Goal: Use online tool/utility: Utilize a website feature to perform a specific function

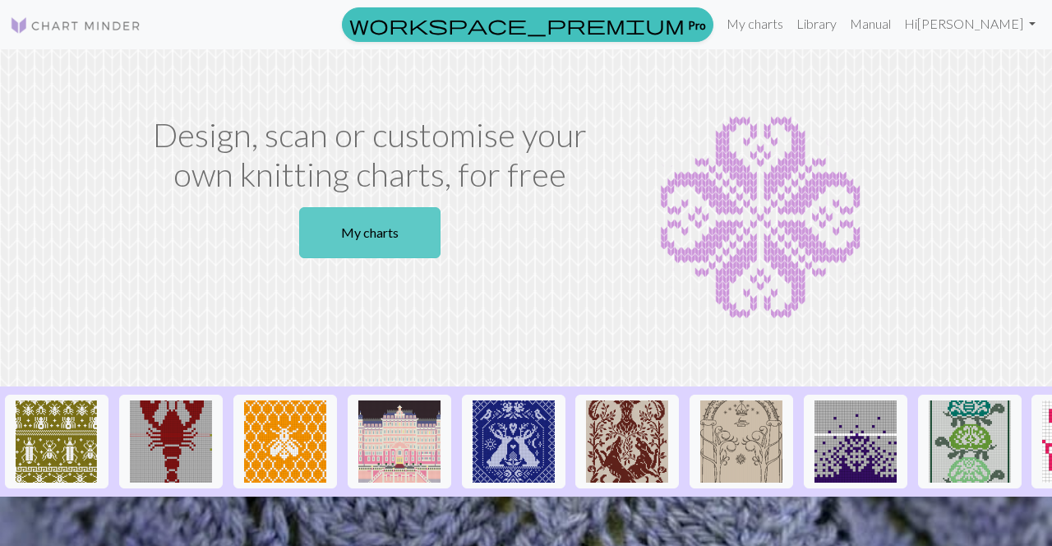
click at [396, 255] on link "My charts" at bounding box center [369, 232] width 141 height 51
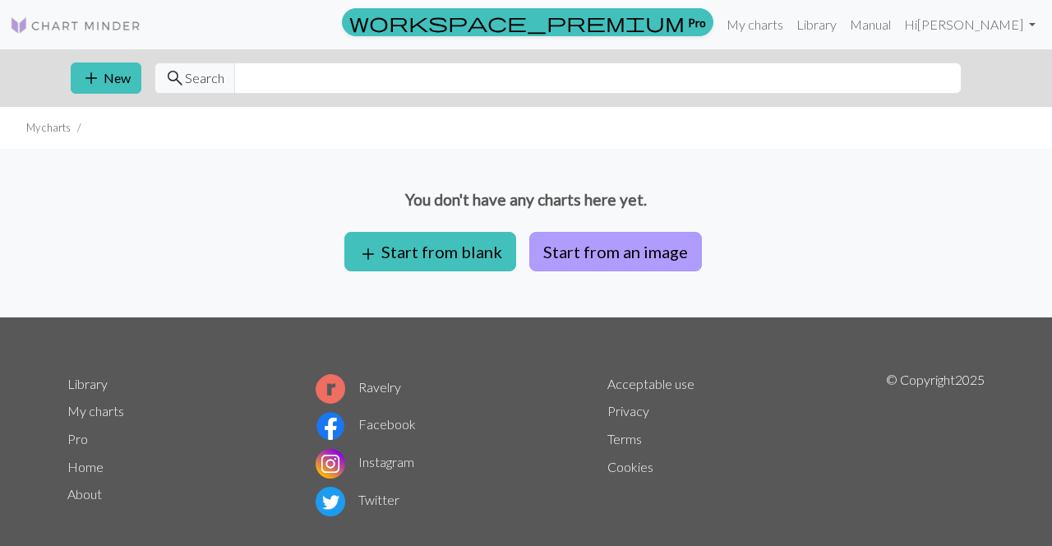
click at [619, 256] on button "Start from an image" at bounding box center [615, 251] width 173 height 39
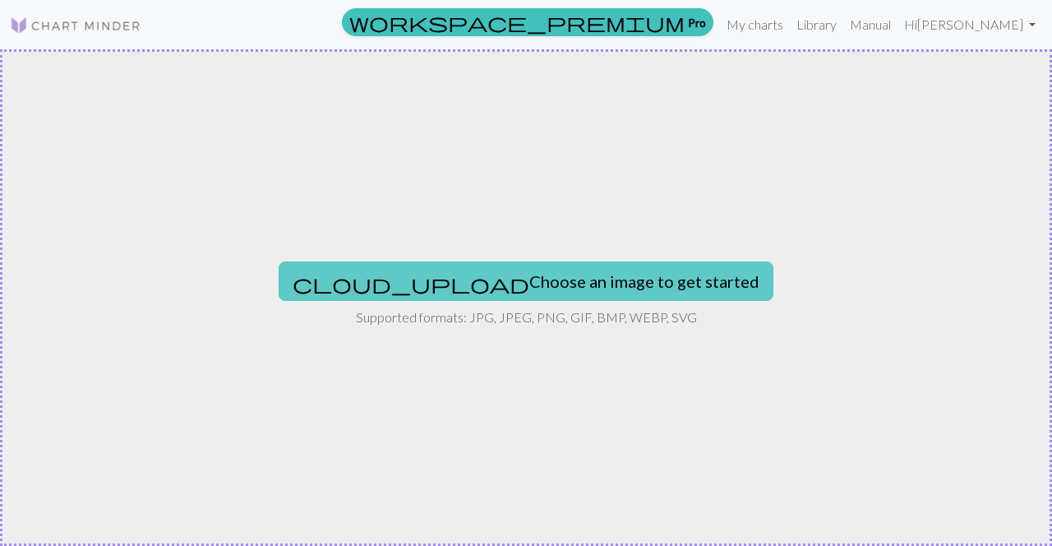
click at [573, 293] on button "cloud_upload Choose an image to get started" at bounding box center [526, 280] width 495 height 39
type input "C:\fakepath\1000021368.jpg"
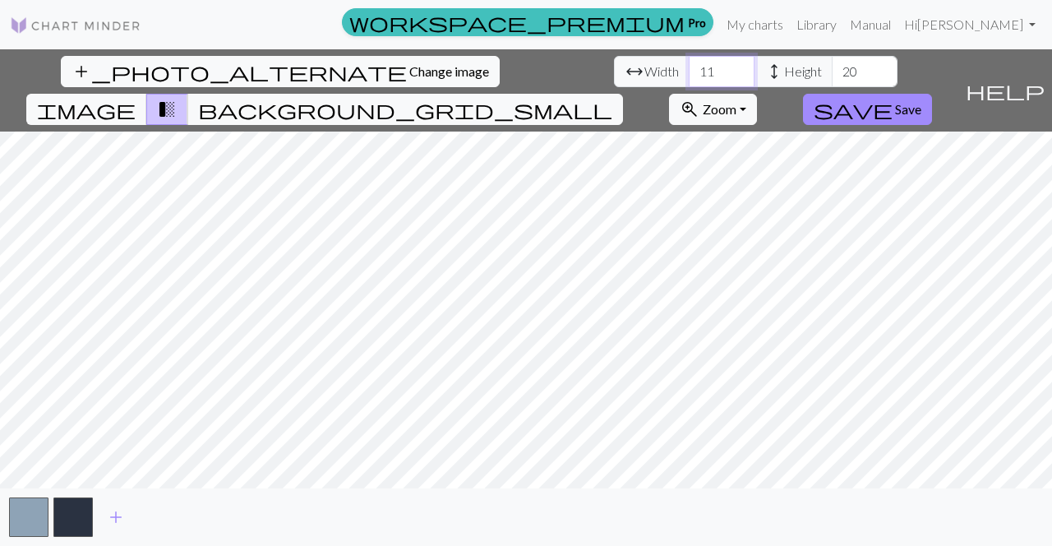
click at [689, 73] on input "11" at bounding box center [722, 71] width 66 height 31
type input "1"
type input "220"
click at [832, 71] on input "20" at bounding box center [865, 71] width 66 height 31
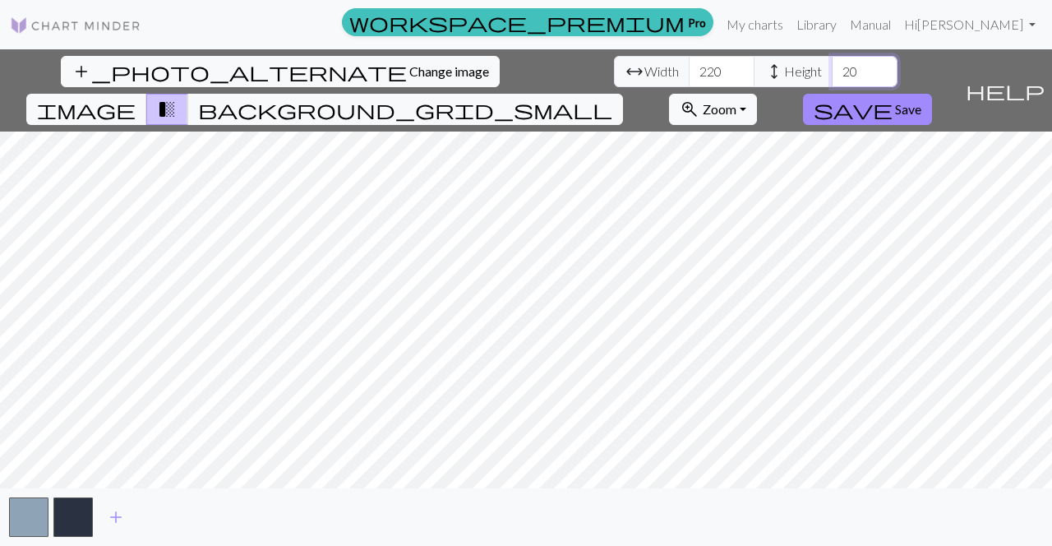
type input "2"
click at [118, 515] on span "add" at bounding box center [116, 517] width 20 height 23
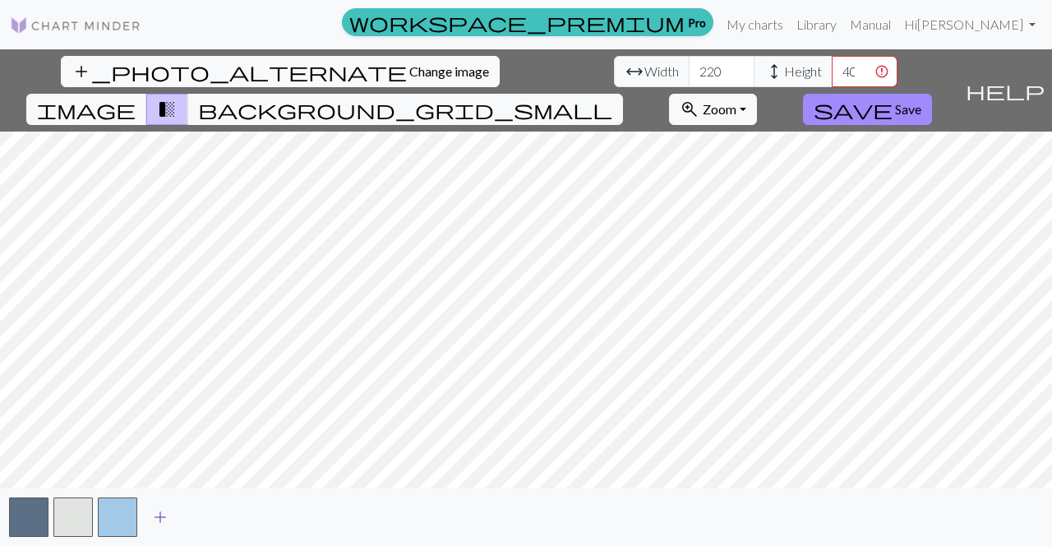
click at [146, 520] on button "add" at bounding box center [160, 516] width 41 height 31
click at [188, 524] on button "add" at bounding box center [204, 516] width 41 height 31
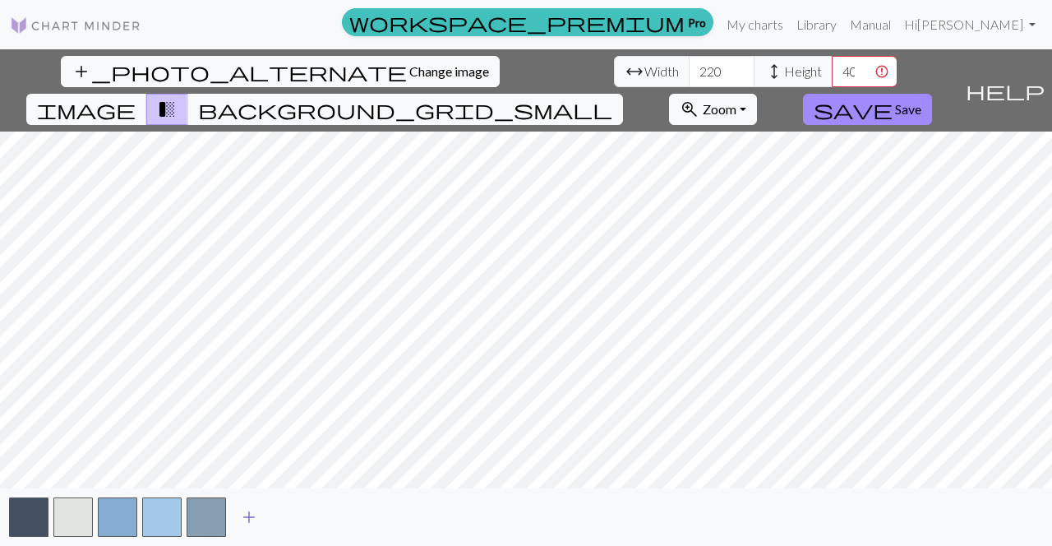
click at [236, 514] on button "add" at bounding box center [249, 516] width 41 height 31
click at [304, 517] on button "add" at bounding box center [293, 516] width 41 height 31
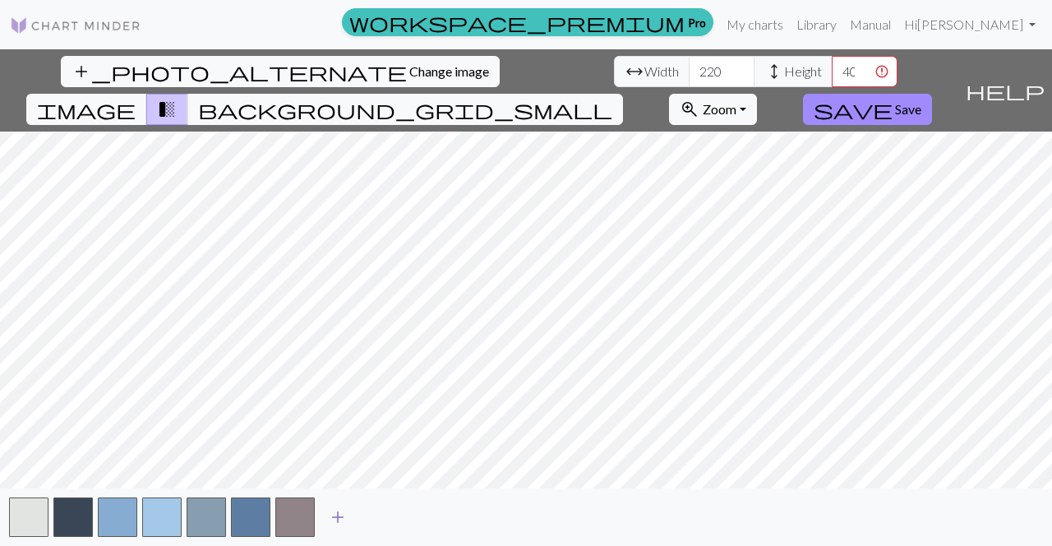
click at [350, 520] on button "add" at bounding box center [337, 516] width 41 height 31
click at [399, 524] on button "add" at bounding box center [382, 516] width 41 height 31
click at [446, 523] on button "add" at bounding box center [426, 516] width 41 height 31
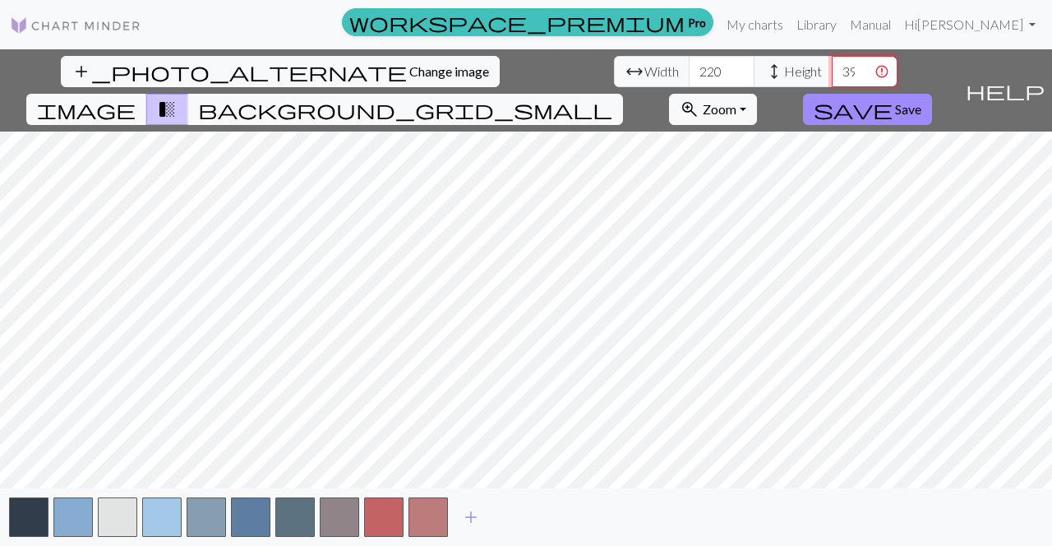
click at [832, 73] on input "399" at bounding box center [865, 71] width 66 height 31
click at [832, 68] on input "400" at bounding box center [865, 71] width 66 height 31
click at [832, 68] on input "401" at bounding box center [865, 71] width 66 height 31
click at [832, 68] on input "402" at bounding box center [865, 71] width 66 height 31
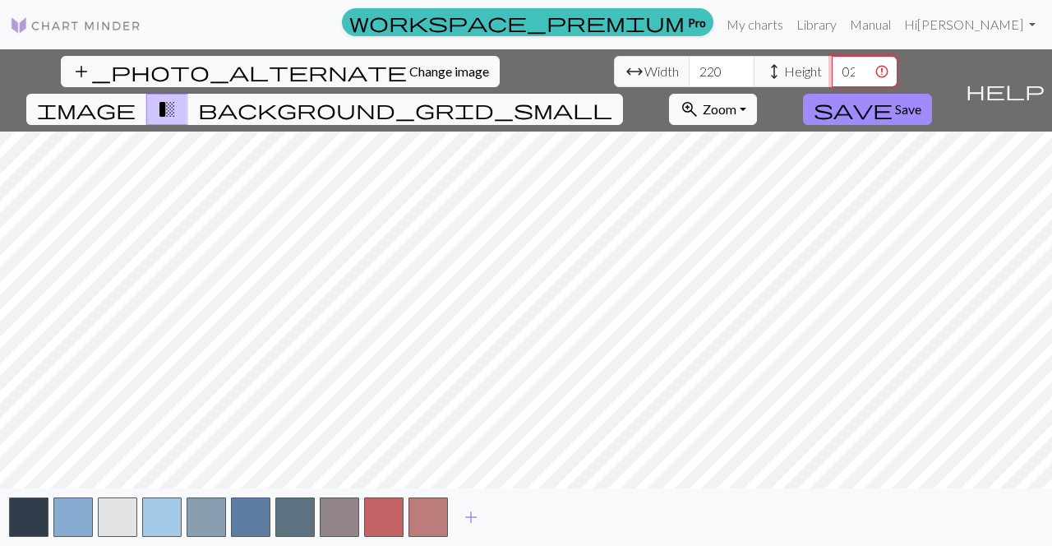
click at [832, 68] on input "403" at bounding box center [865, 71] width 66 height 31
click at [832, 68] on input "404" at bounding box center [865, 71] width 66 height 31
click at [832, 68] on input "405" at bounding box center [865, 71] width 66 height 31
click at [832, 68] on input "406" at bounding box center [865, 71] width 66 height 31
click at [832, 68] on input "407" at bounding box center [865, 71] width 66 height 31
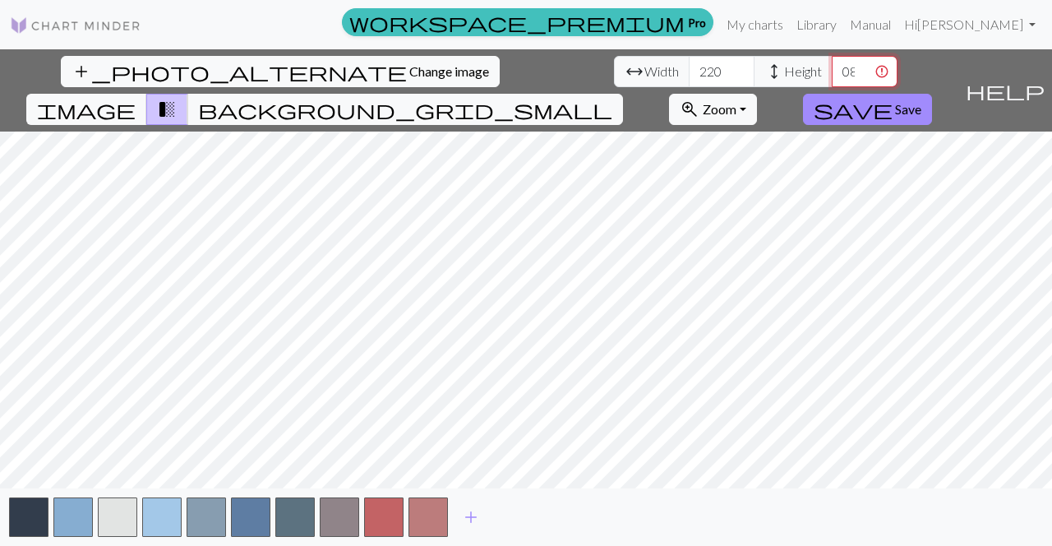
click at [832, 68] on input "408" at bounding box center [865, 71] width 66 height 31
click at [832, 68] on input "409" at bounding box center [865, 71] width 66 height 31
click at [832, 68] on input "410" at bounding box center [865, 71] width 66 height 31
click at [832, 68] on input "411" at bounding box center [865, 71] width 66 height 31
click at [832, 68] on input "412" at bounding box center [865, 71] width 66 height 31
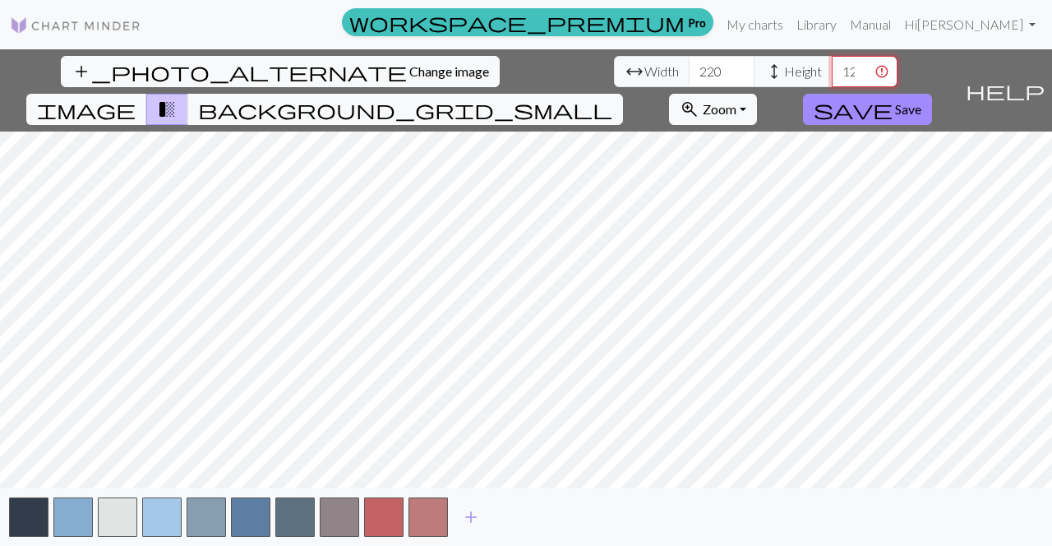
click at [832, 73] on input "412" at bounding box center [865, 71] width 66 height 31
click at [832, 72] on input "42" at bounding box center [865, 71] width 66 height 31
type input "4"
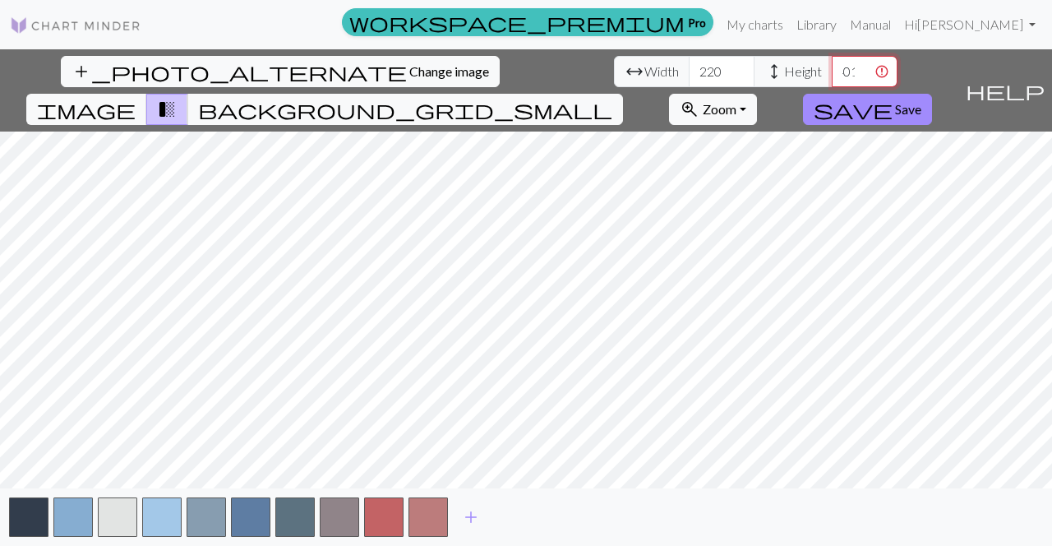
click at [832, 65] on input "401" at bounding box center [865, 71] width 66 height 31
click at [832, 65] on input "402" at bounding box center [865, 71] width 66 height 31
click at [832, 65] on input "403" at bounding box center [865, 71] width 66 height 31
click at [832, 65] on input "404" at bounding box center [865, 71] width 66 height 31
click at [832, 65] on input "405" at bounding box center [865, 71] width 66 height 31
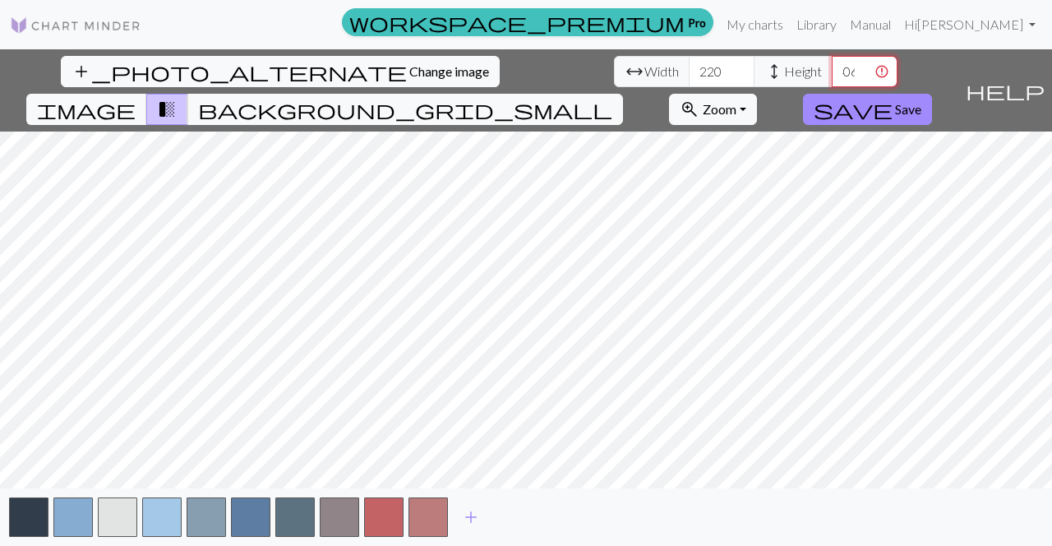
click at [832, 65] on input "406" at bounding box center [865, 71] width 66 height 31
click at [832, 65] on input "407" at bounding box center [865, 71] width 66 height 31
click at [832, 65] on input "408" at bounding box center [865, 71] width 66 height 31
click at [832, 65] on input "409" at bounding box center [865, 71] width 66 height 31
click at [832, 65] on input "410" at bounding box center [865, 71] width 66 height 31
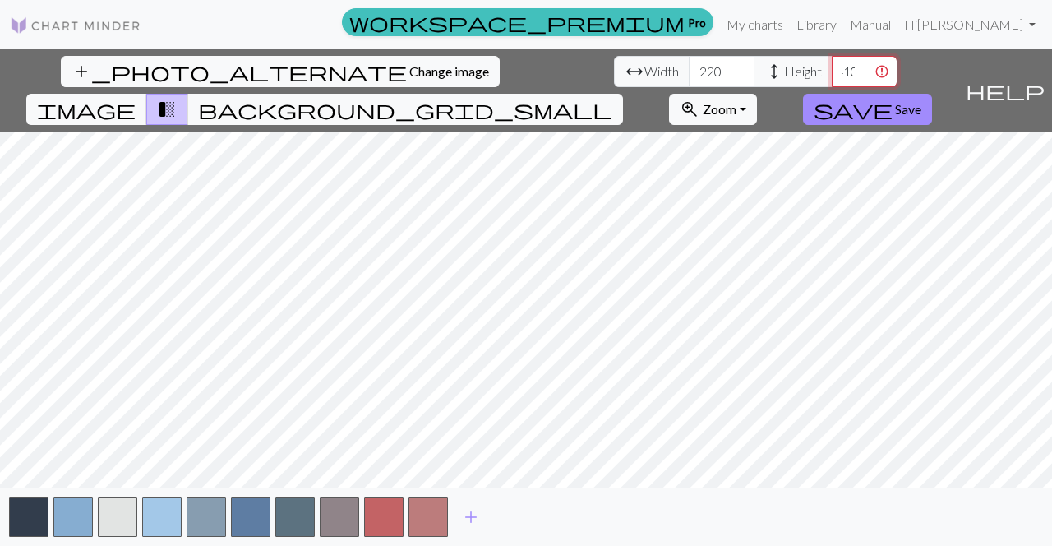
click at [832, 65] on input "411" at bounding box center [865, 71] width 66 height 31
click at [832, 65] on input "412" at bounding box center [865, 71] width 66 height 31
click at [832, 65] on input "413" at bounding box center [865, 71] width 66 height 31
click at [832, 65] on input "414" at bounding box center [865, 71] width 66 height 31
click at [832, 65] on input "415" at bounding box center [865, 71] width 66 height 31
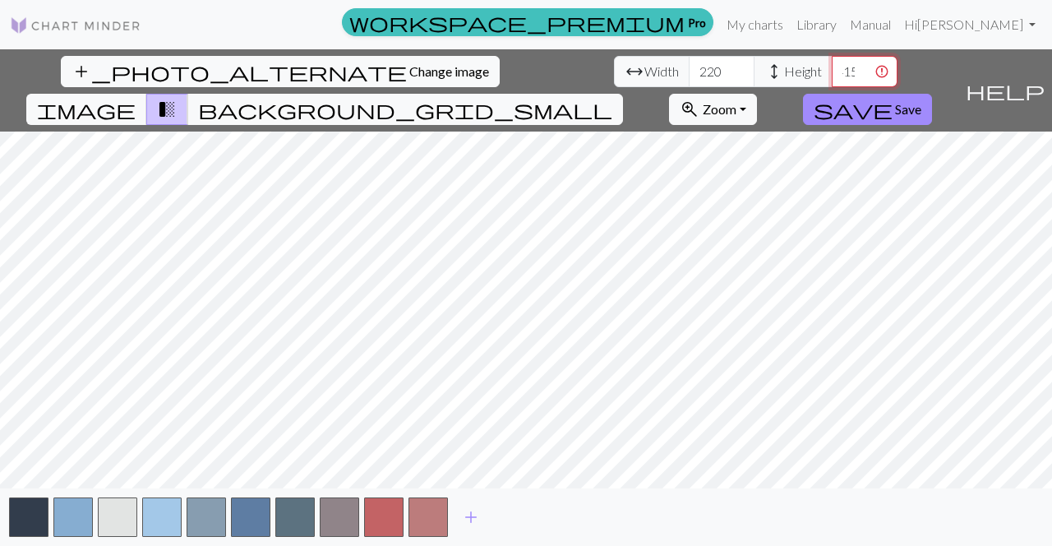
click at [832, 65] on input "416" at bounding box center [865, 71] width 66 height 31
click at [832, 65] on input "417" at bounding box center [865, 71] width 66 height 31
click at [832, 65] on input "418" at bounding box center [865, 71] width 66 height 31
click at [832, 65] on input "419" at bounding box center [865, 71] width 66 height 31
click at [832, 65] on input "420" at bounding box center [865, 71] width 66 height 31
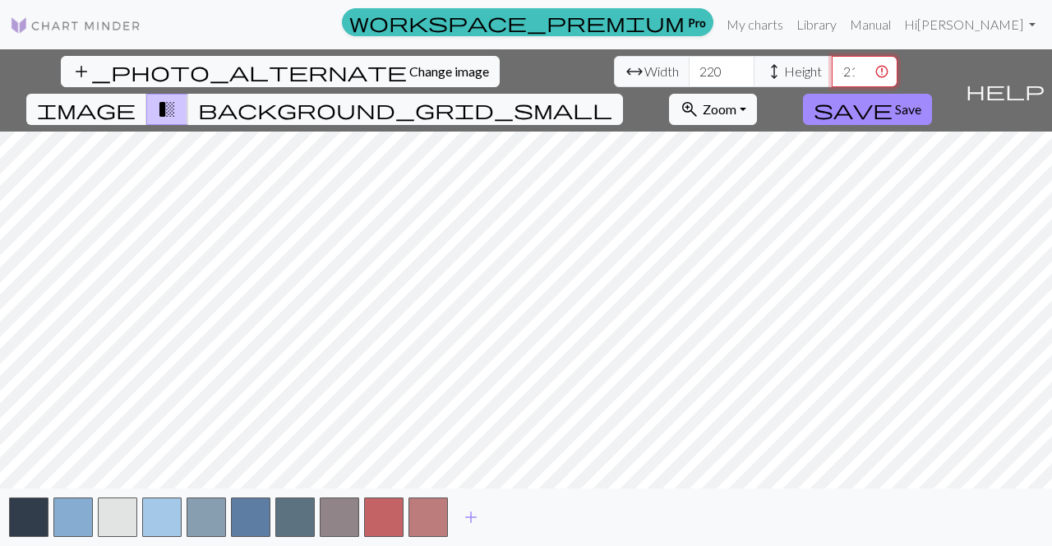
click at [832, 65] on input "421" at bounding box center [865, 71] width 66 height 31
click at [832, 65] on input "422" at bounding box center [865, 71] width 66 height 31
click at [832, 65] on input "423" at bounding box center [865, 71] width 66 height 31
click at [832, 65] on input "424" at bounding box center [865, 71] width 66 height 31
click at [832, 65] on input "425" at bounding box center [865, 71] width 66 height 31
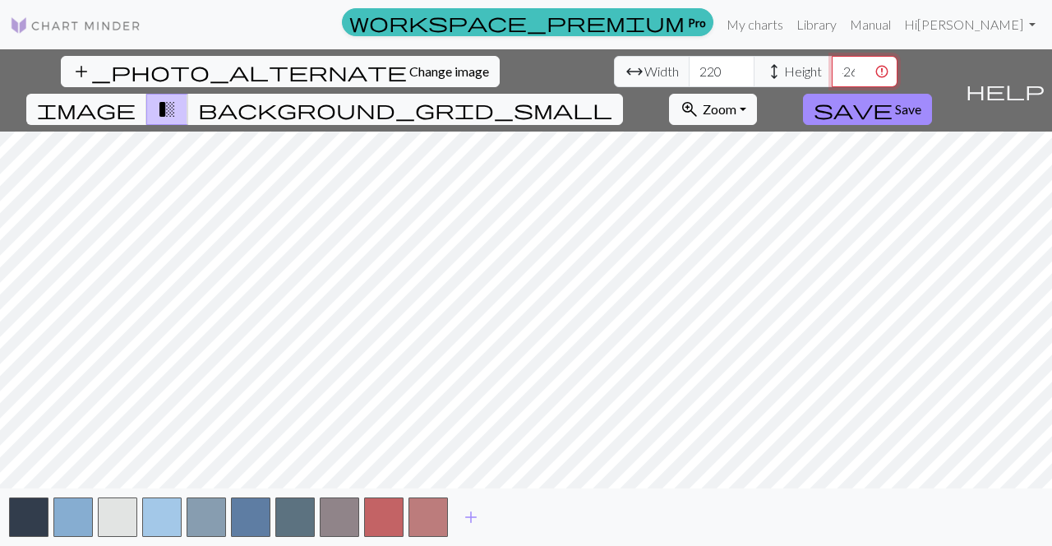
click at [832, 65] on input "426" at bounding box center [865, 71] width 66 height 31
click at [832, 65] on input "427" at bounding box center [865, 71] width 66 height 31
click at [832, 65] on input "428" at bounding box center [865, 71] width 66 height 31
click at [832, 65] on input "429" at bounding box center [865, 71] width 66 height 31
click at [832, 65] on input "430" at bounding box center [865, 71] width 66 height 31
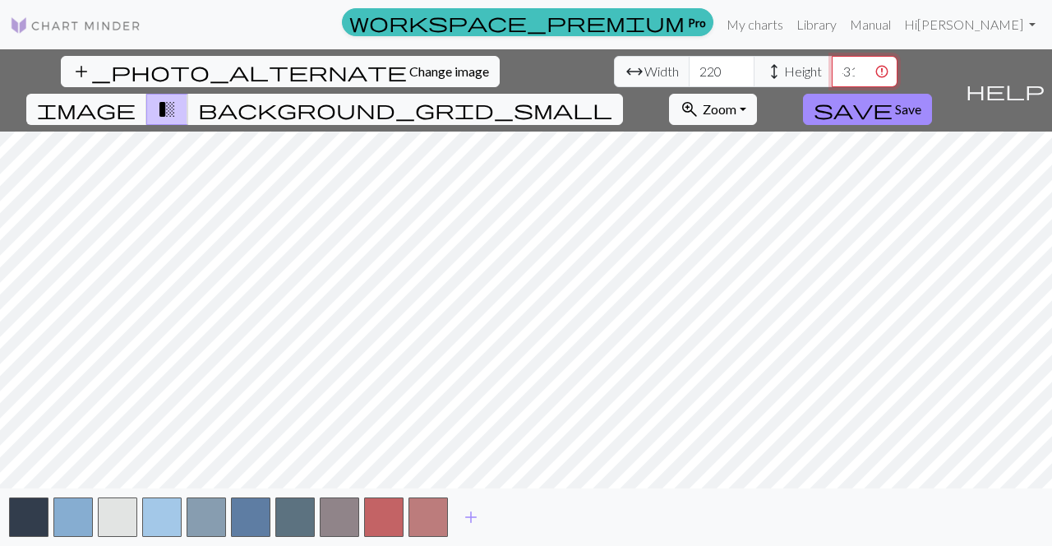
click at [832, 65] on input "431" at bounding box center [865, 71] width 66 height 31
type input "432"
click at [832, 65] on input "432" at bounding box center [865, 71] width 66 height 31
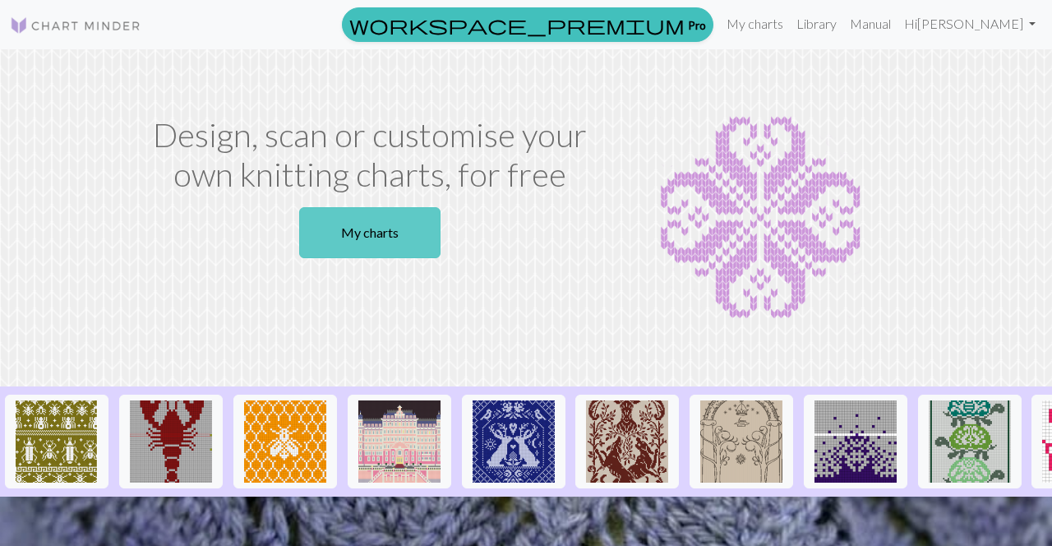
click at [390, 233] on link "My charts" at bounding box center [369, 232] width 141 height 51
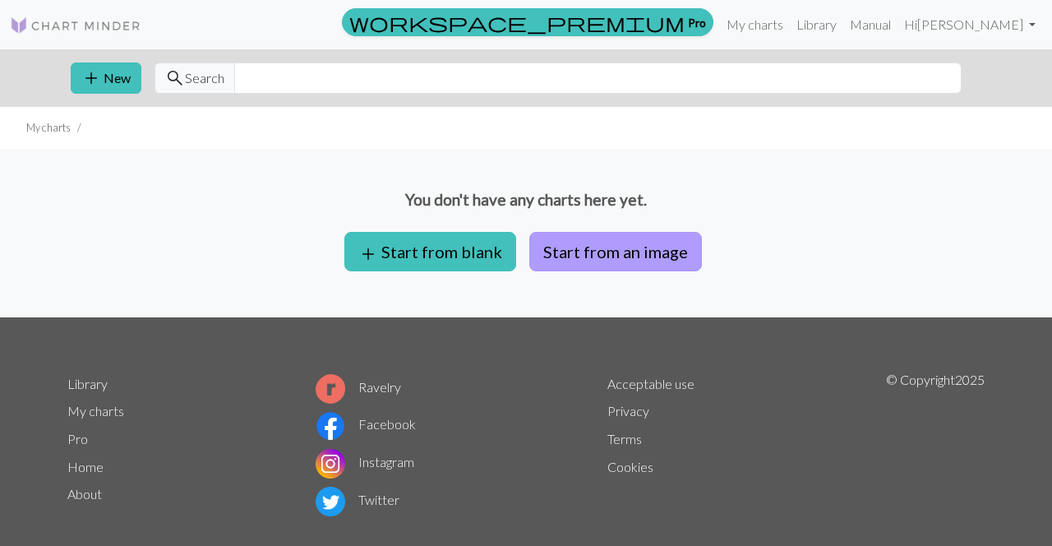
click at [649, 252] on button "Start from an image" at bounding box center [615, 251] width 173 height 39
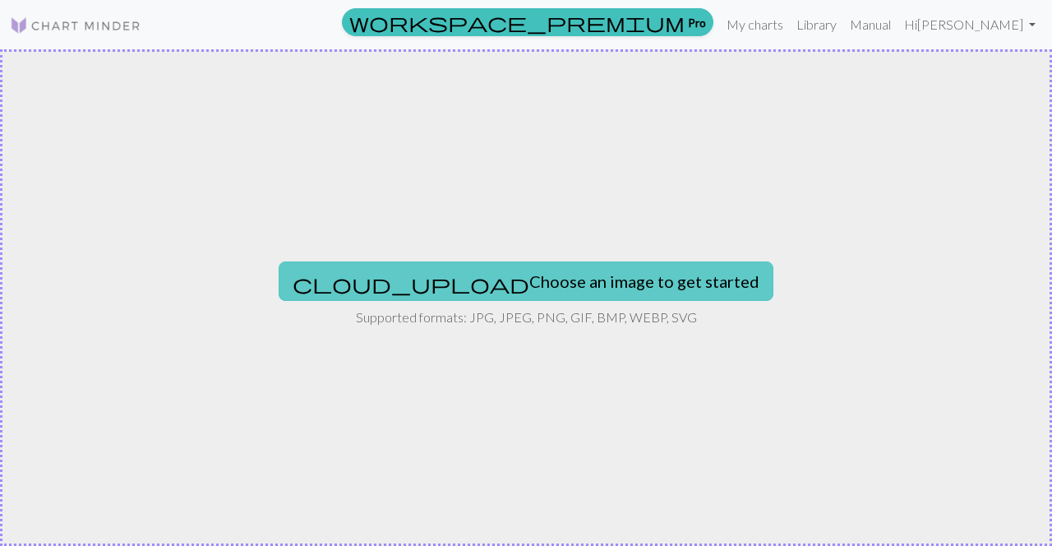
click at [613, 281] on button "cloud_upload Choose an image to get started" at bounding box center [526, 280] width 495 height 39
type input "C:\fakepath\1000021368.jpg"
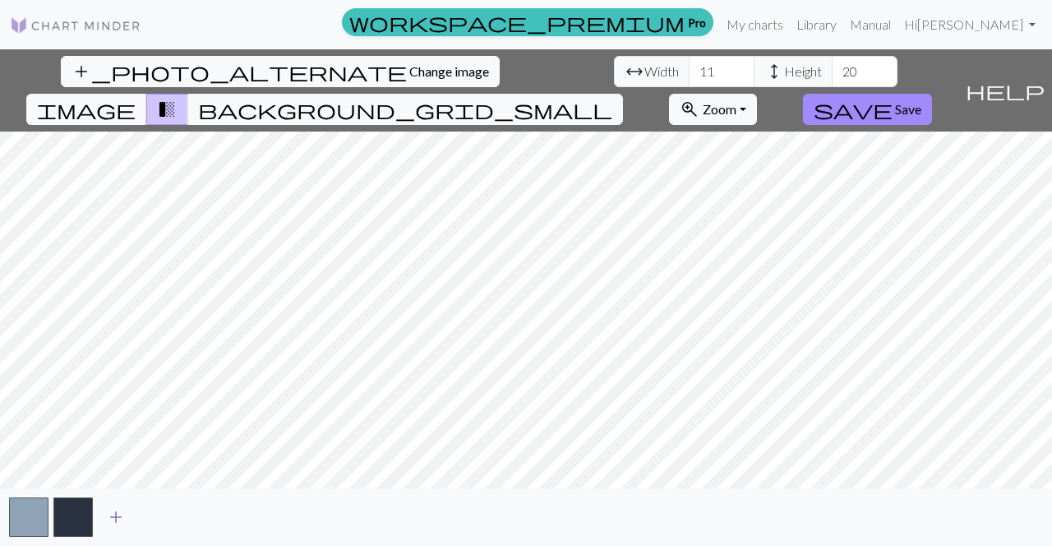
click at [110, 526] on span "add" at bounding box center [116, 517] width 20 height 23
click at [157, 526] on span "add" at bounding box center [160, 517] width 20 height 23
click at [184, 525] on button "add" at bounding box center [204, 516] width 41 height 31
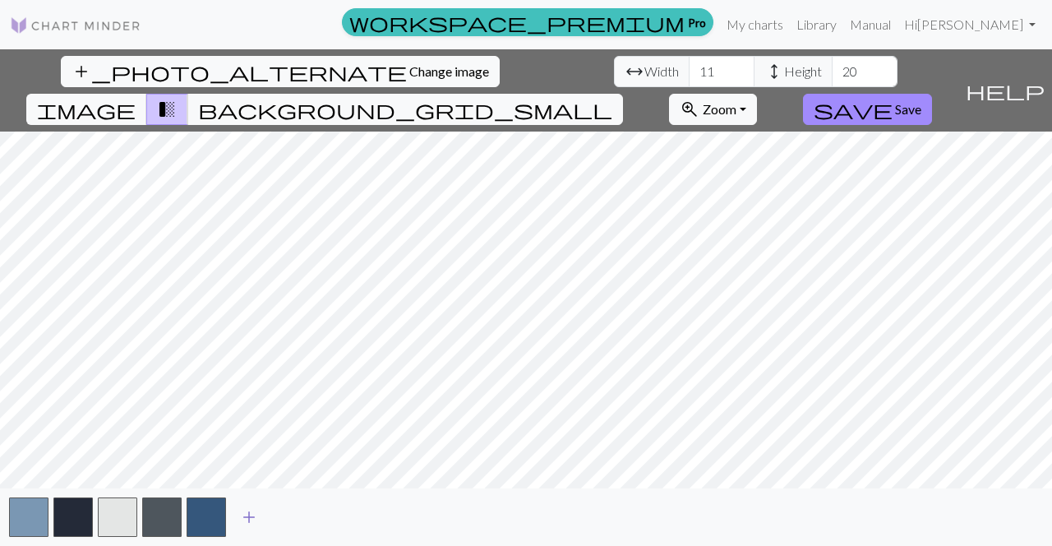
click at [244, 518] on span "add" at bounding box center [249, 517] width 20 height 23
click at [316, 523] on div "add" at bounding box center [526, 517] width 1052 height 58
click at [305, 520] on button "add" at bounding box center [293, 516] width 41 height 31
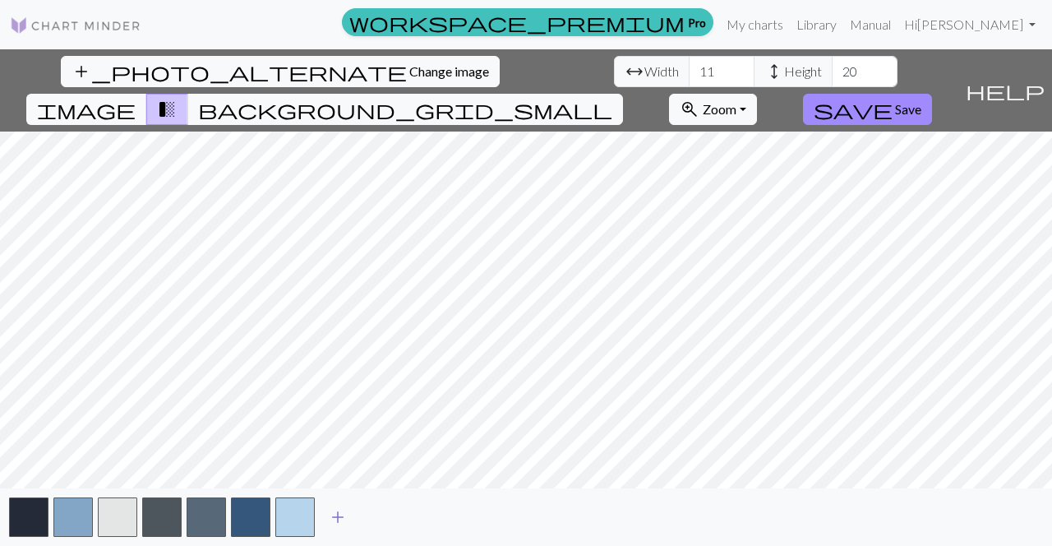
click at [330, 521] on span "add" at bounding box center [338, 517] width 20 height 23
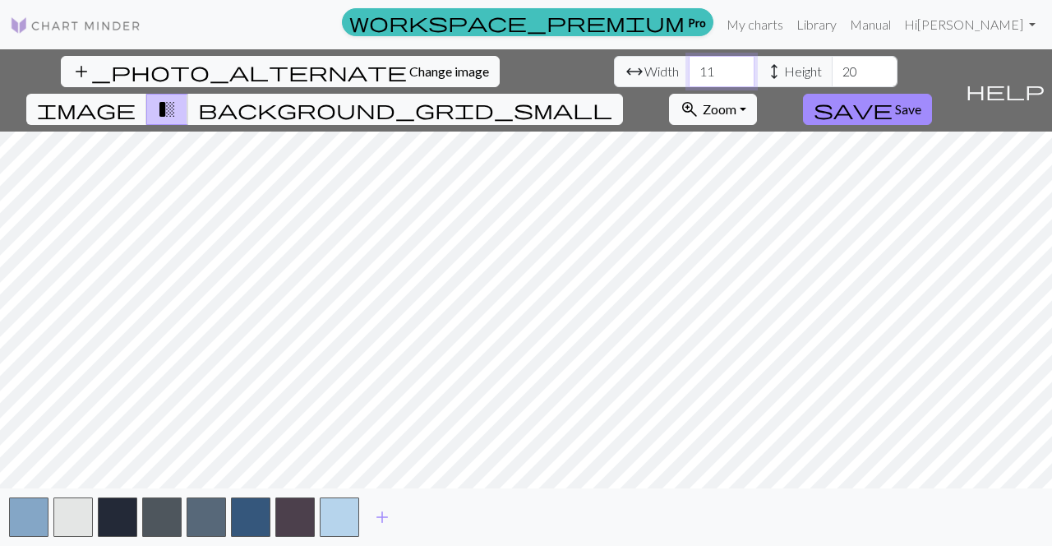
click at [689, 72] on input "11" at bounding box center [722, 71] width 66 height 31
type input "110"
click at [832, 72] on input "20" at bounding box center [865, 71] width 66 height 31
type input "200"
click at [380, 520] on span "add" at bounding box center [382, 517] width 20 height 23
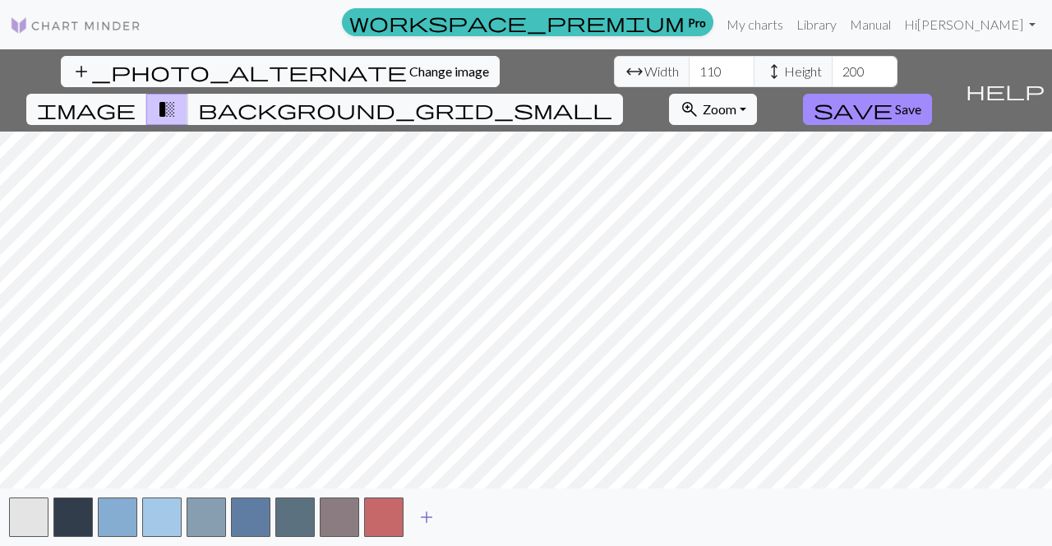
click at [423, 522] on span "add" at bounding box center [427, 517] width 20 height 23
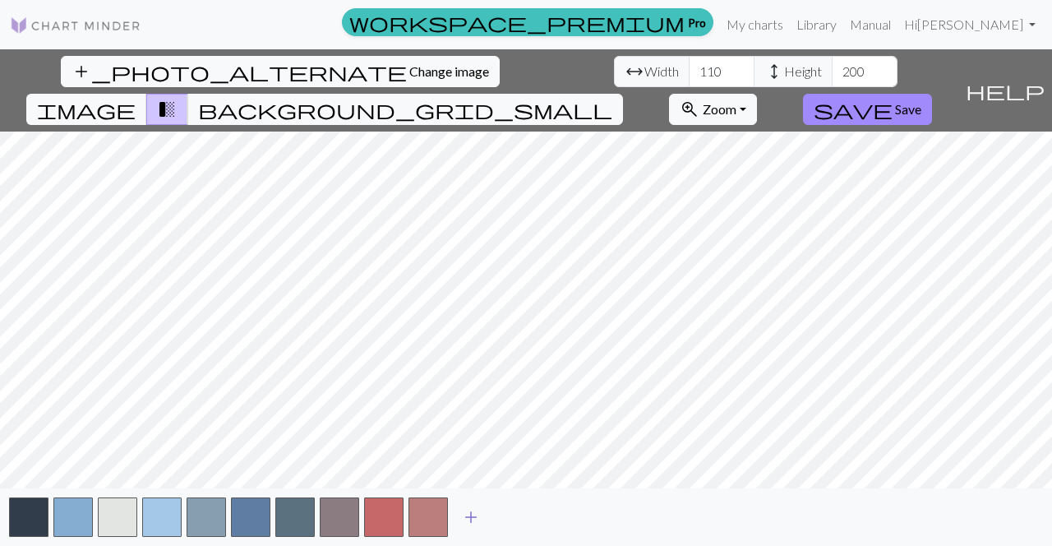
click at [452, 523] on button "add" at bounding box center [470, 516] width 41 height 31
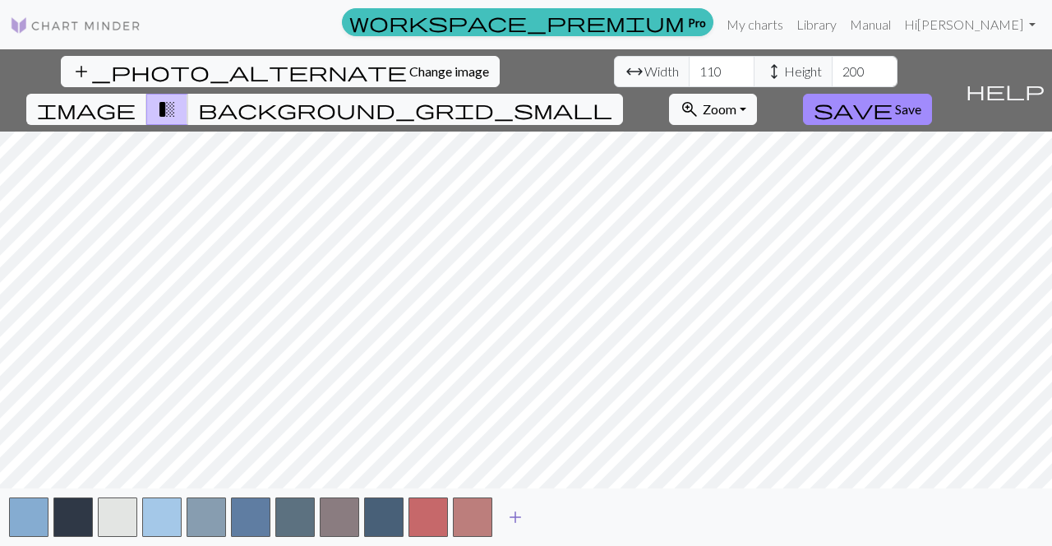
click at [506, 517] on span "add" at bounding box center [516, 517] width 20 height 23
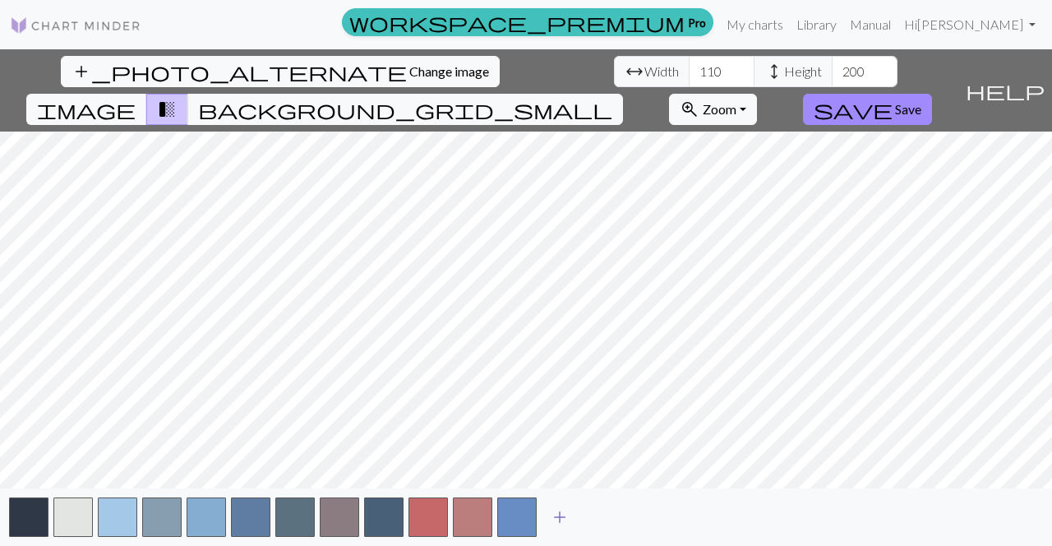
click at [547, 515] on button "add" at bounding box center [559, 516] width 41 height 31
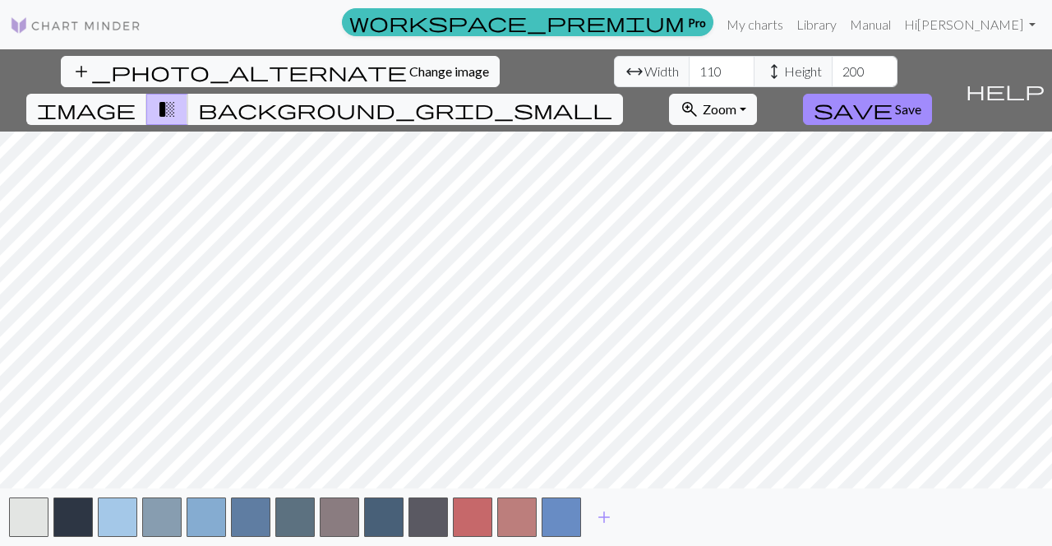
click at [625, 521] on div "add" at bounding box center [526, 517] width 1052 height 58
click at [607, 521] on span "add" at bounding box center [604, 517] width 20 height 23
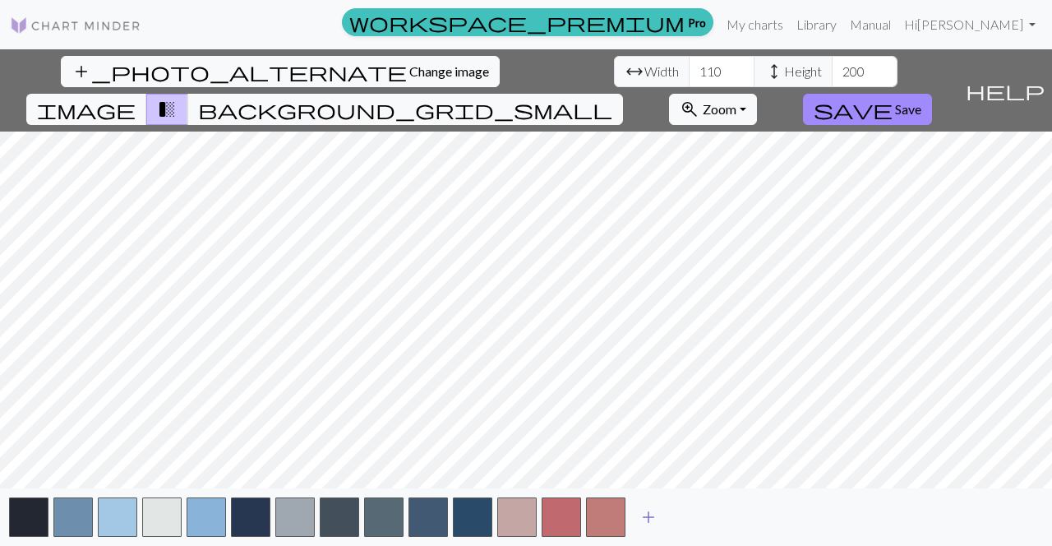
click at [649, 515] on span "add" at bounding box center [649, 517] width 20 height 23
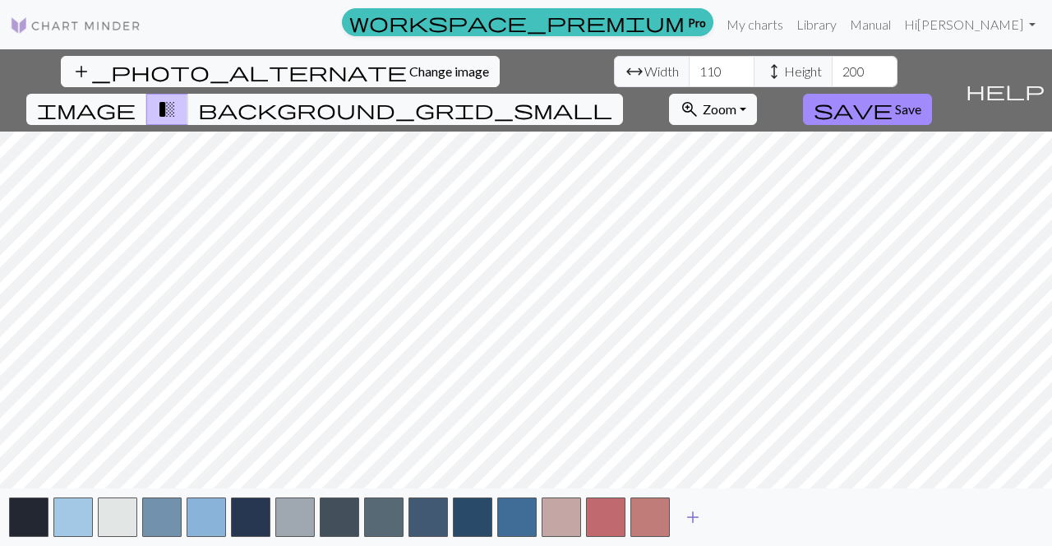
click at [686, 515] on span "add" at bounding box center [693, 517] width 20 height 23
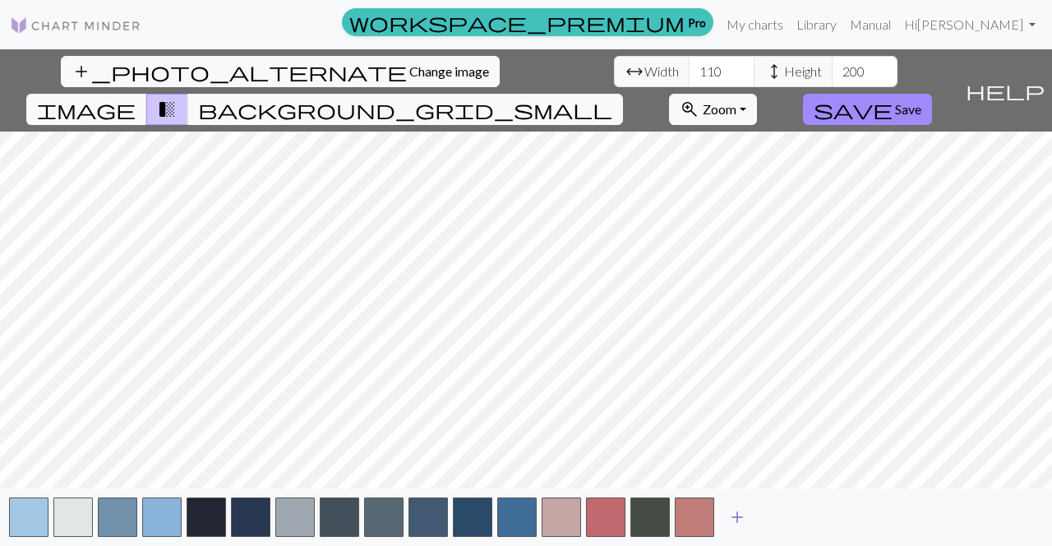
click at [737, 519] on span "add" at bounding box center [737, 517] width 20 height 23
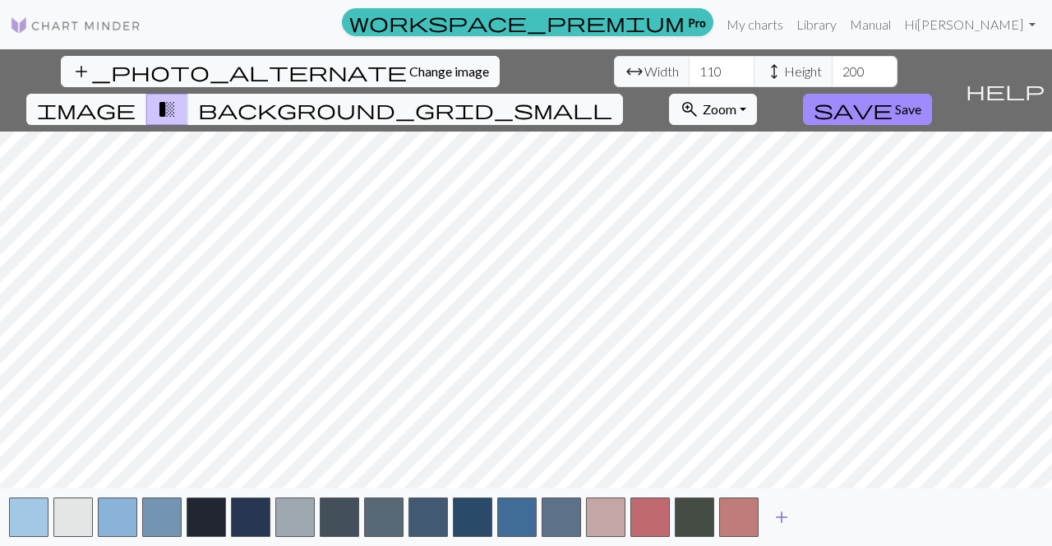
click at [783, 513] on span "add" at bounding box center [782, 517] width 20 height 23
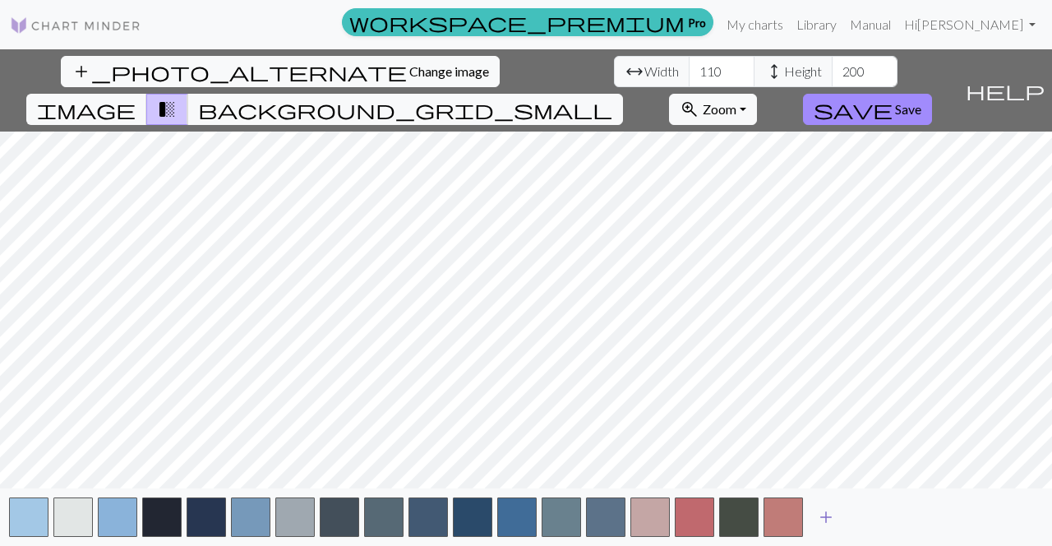
click at [828, 520] on span "add" at bounding box center [826, 517] width 20 height 23
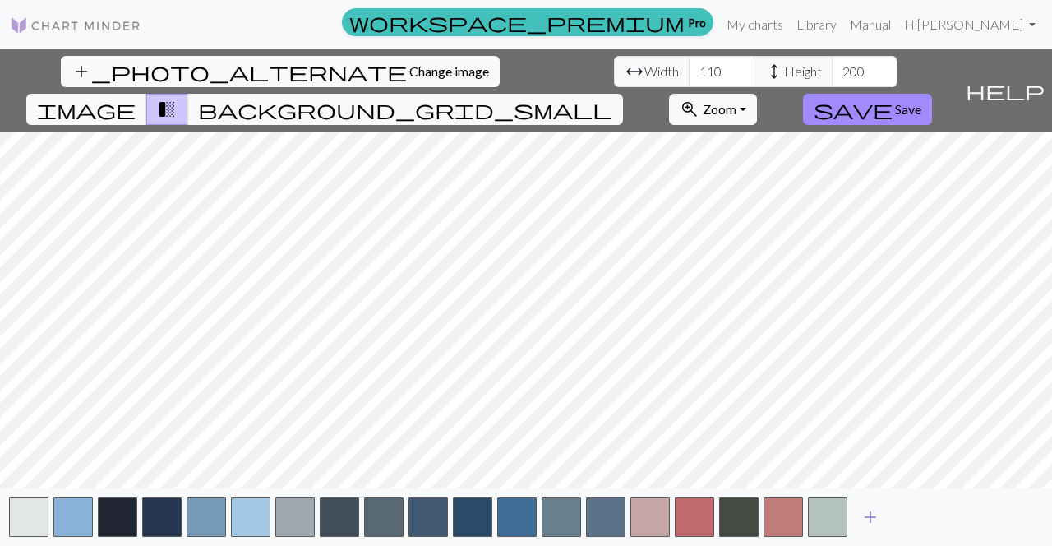
click at [869, 519] on span "add" at bounding box center [871, 517] width 20 height 23
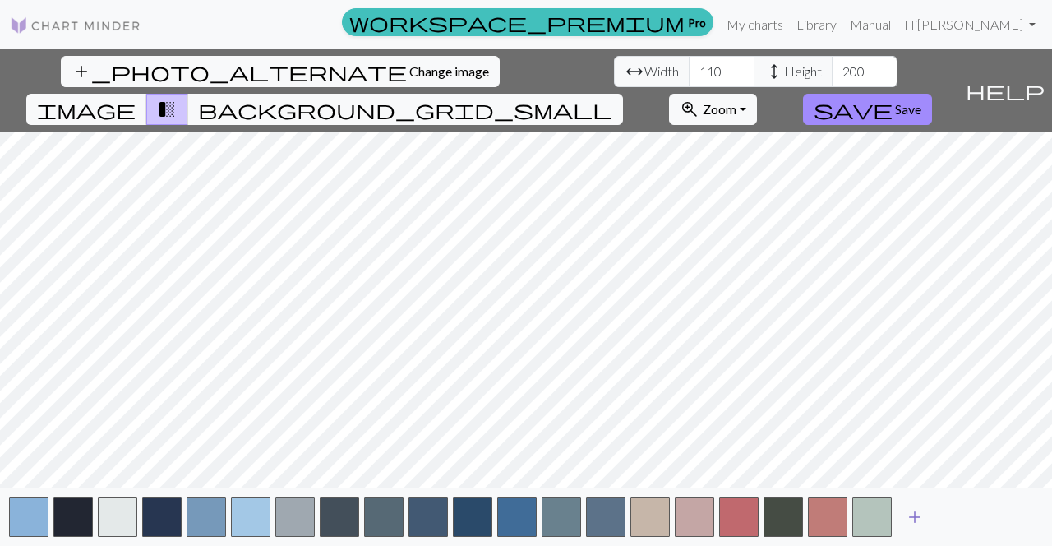
click at [909, 524] on span "add" at bounding box center [915, 517] width 20 height 23
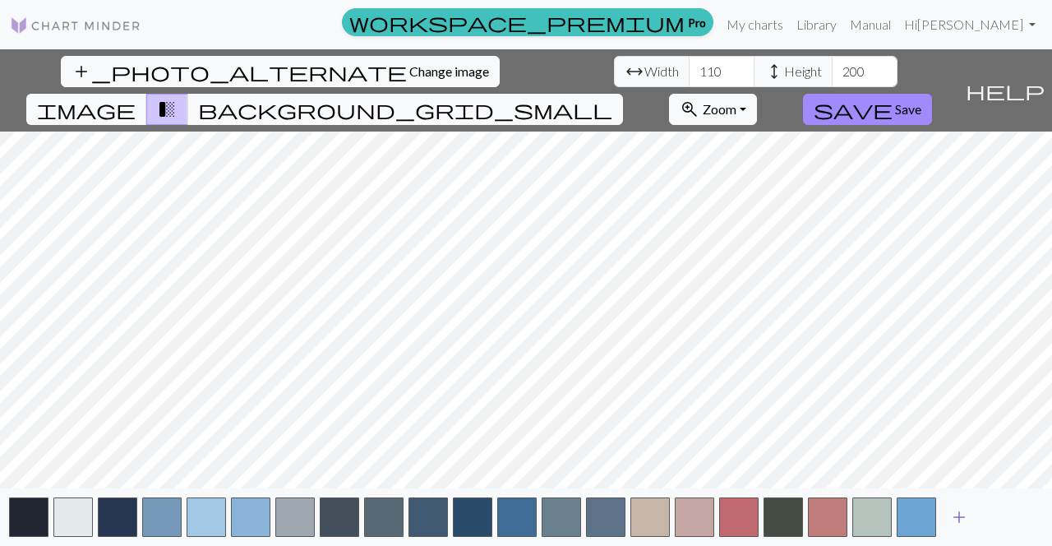
click at [954, 517] on span "add" at bounding box center [959, 517] width 20 height 23
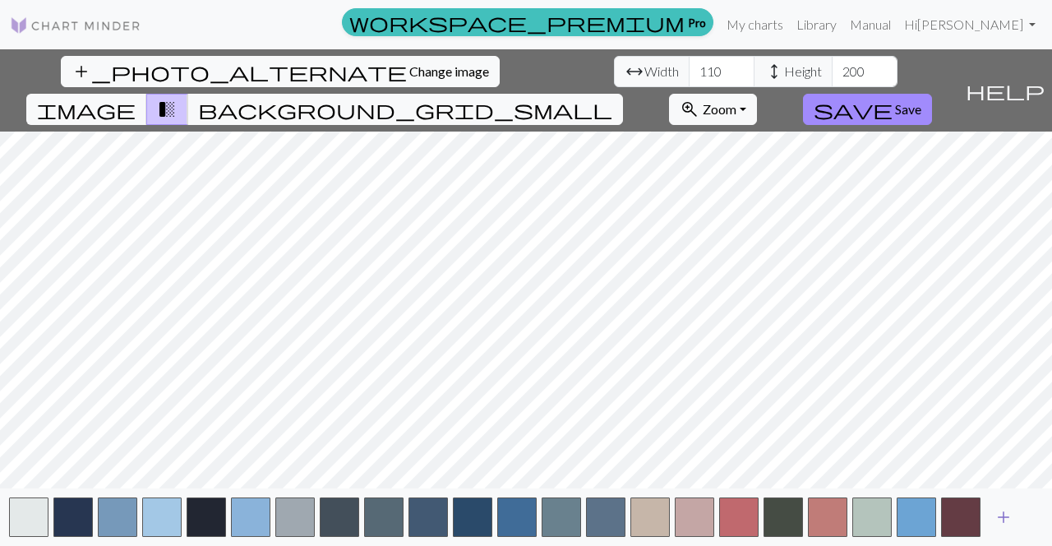
click at [999, 523] on span "add" at bounding box center [1004, 517] width 20 height 23
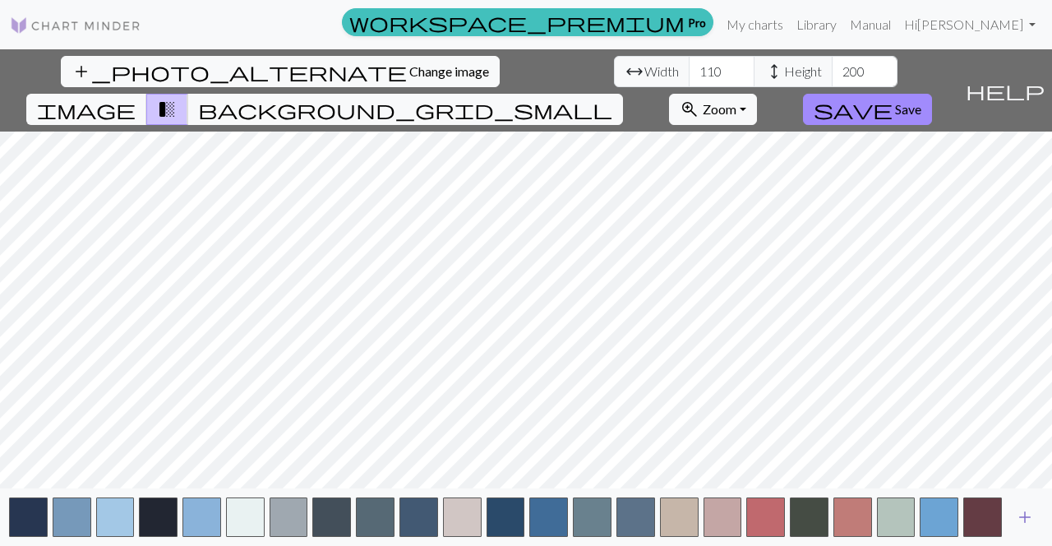
click at [1033, 520] on span "add" at bounding box center [1025, 517] width 20 height 23
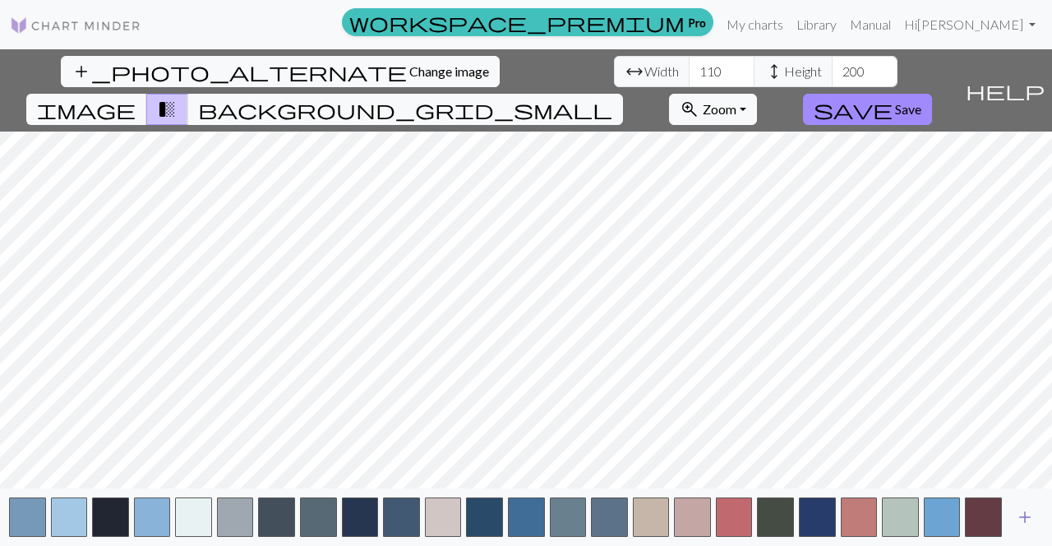
click at [1031, 521] on span "add" at bounding box center [1025, 517] width 20 height 23
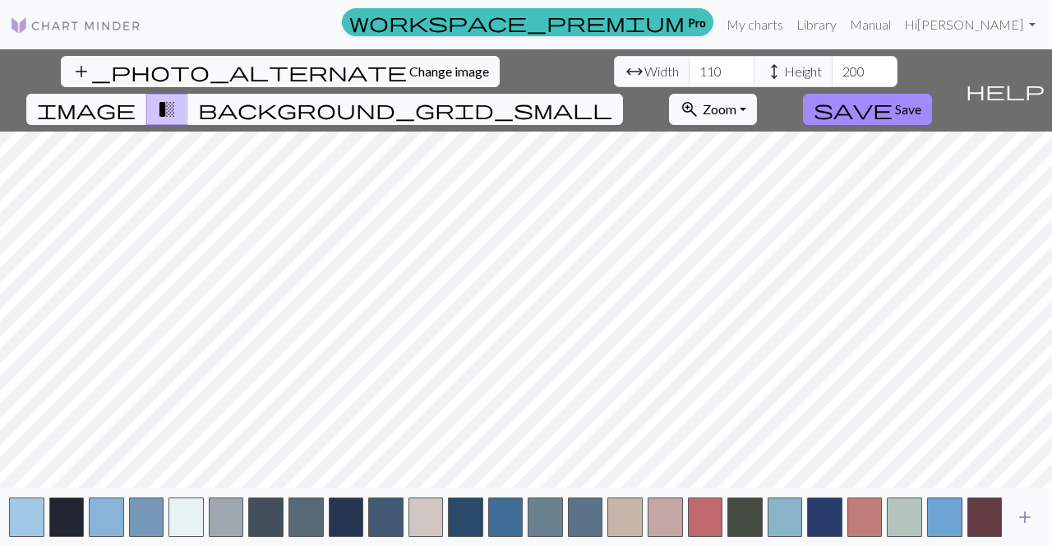
click at [1032, 521] on span "add" at bounding box center [1025, 517] width 20 height 23
click at [1032, 520] on span "add" at bounding box center [1025, 517] width 20 height 23
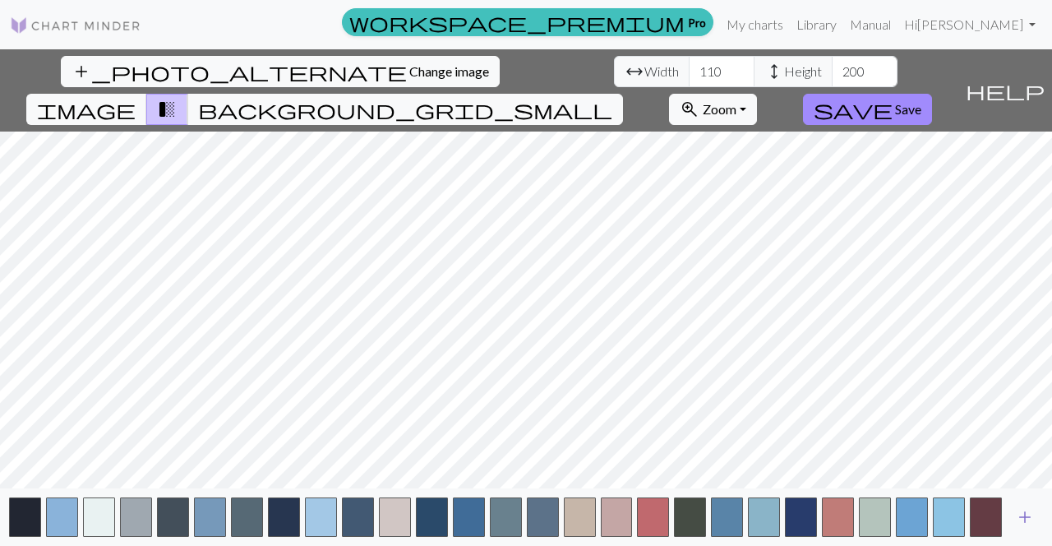
click at [1032, 521] on span "add" at bounding box center [1025, 517] width 20 height 23
click at [1033, 515] on span "add" at bounding box center [1025, 517] width 20 height 23
click at [1032, 520] on span "add" at bounding box center [1025, 517] width 20 height 23
click at [1034, 517] on span "add" at bounding box center [1025, 517] width 20 height 23
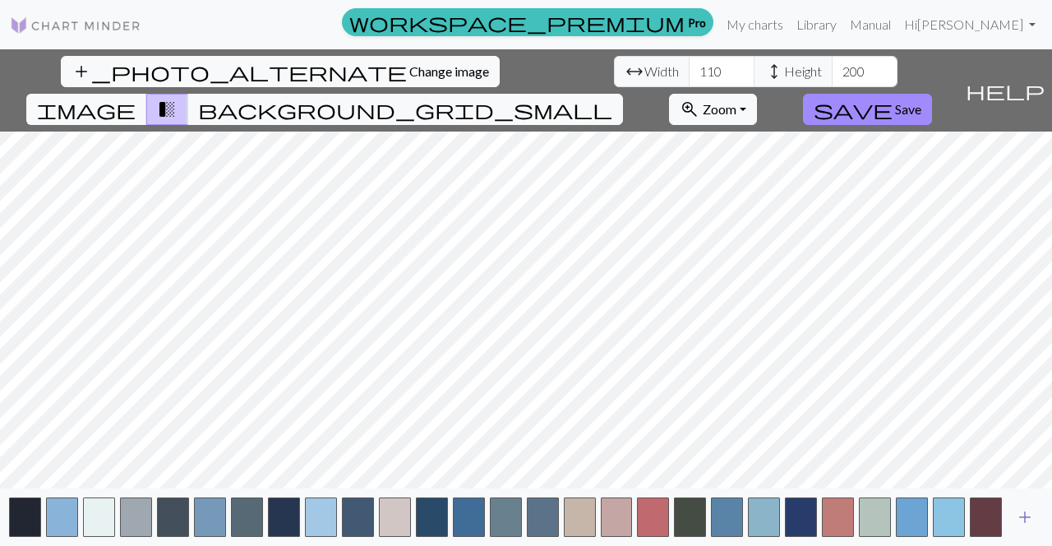
click at [1033, 517] on span "add" at bounding box center [1025, 517] width 20 height 23
click at [1032, 519] on span "add" at bounding box center [1025, 517] width 20 height 23
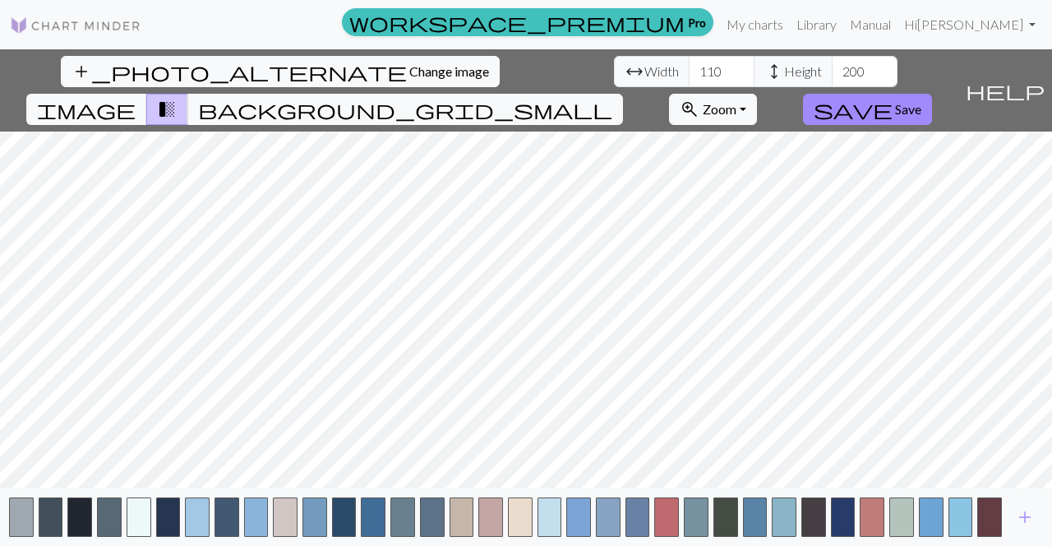
click at [1032, 520] on span "add" at bounding box center [1025, 517] width 20 height 23
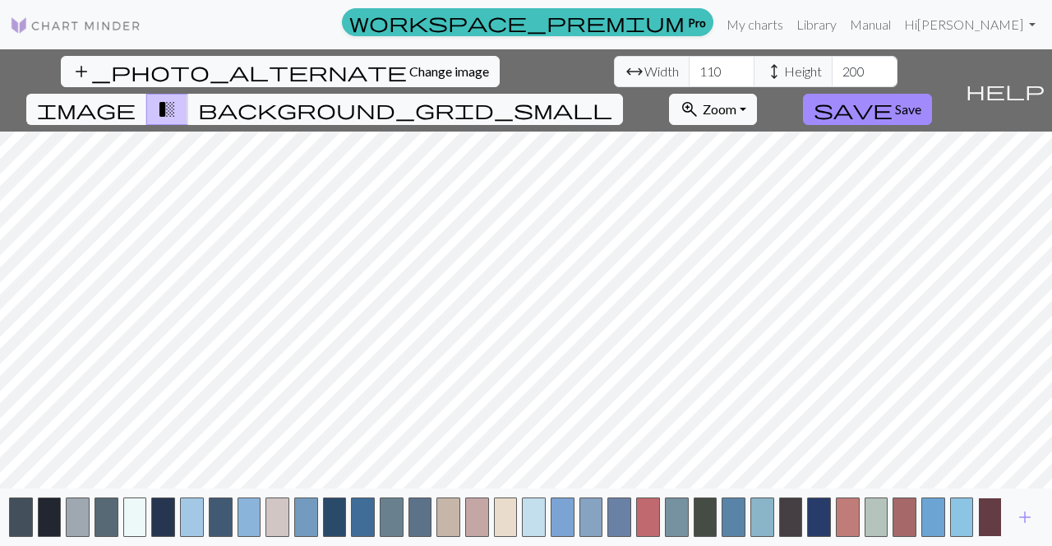
click at [988, 518] on button "button" at bounding box center [990, 516] width 24 height 39
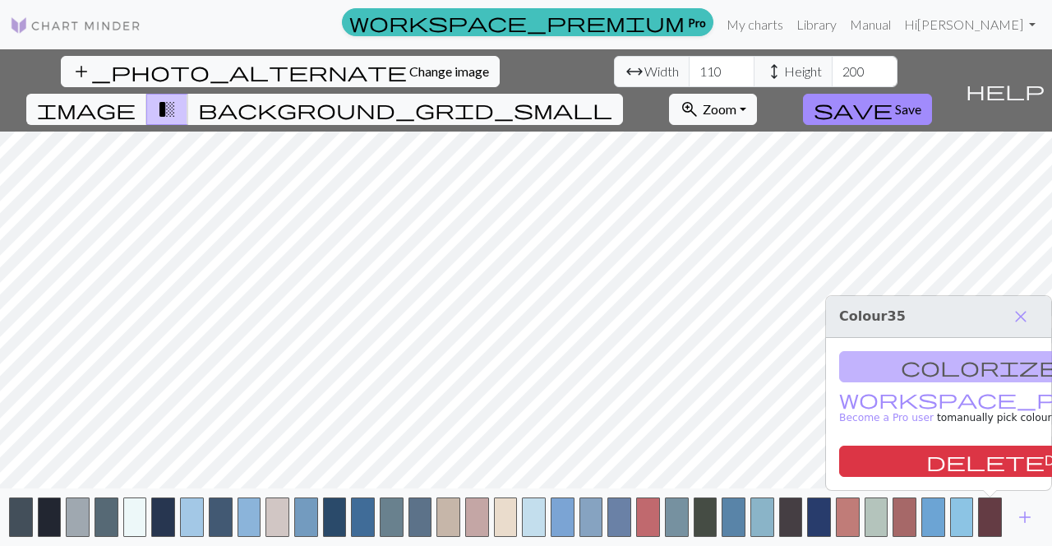
click at [802, 511] on div "add" at bounding box center [526, 517] width 1052 height 58
click at [17, 509] on button "button" at bounding box center [21, 516] width 24 height 39
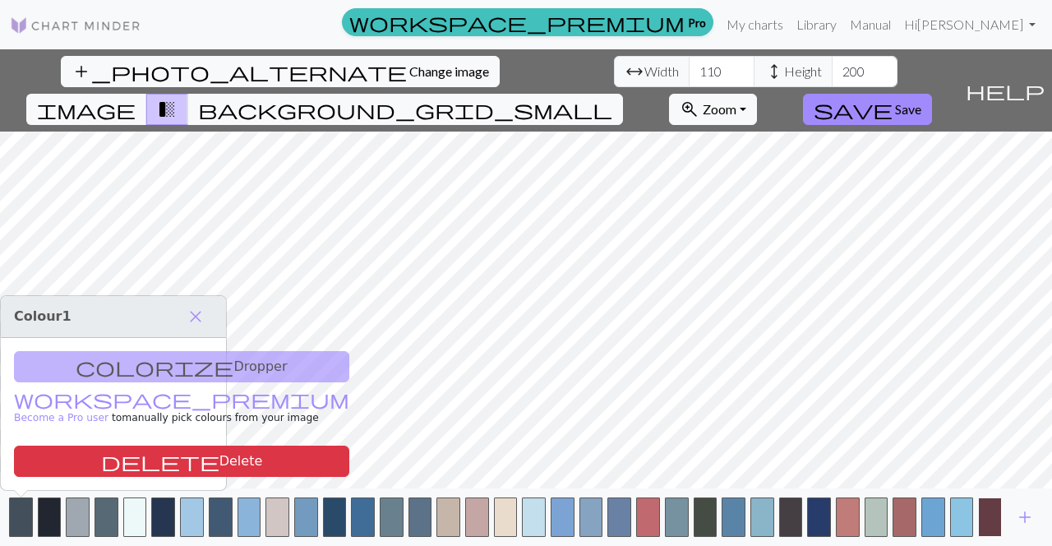
click at [990, 513] on button "button" at bounding box center [990, 516] width 24 height 39
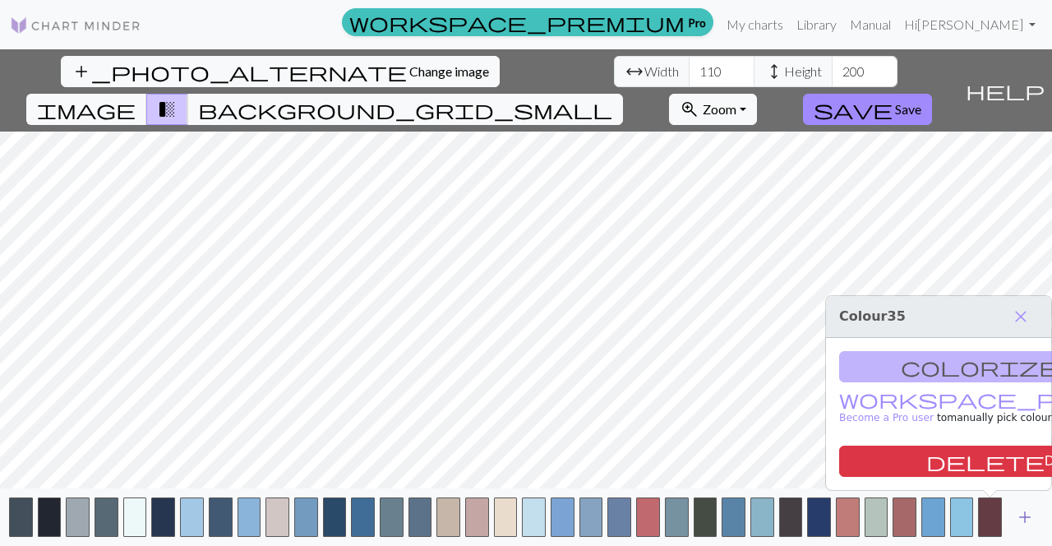
click at [1027, 515] on span "add" at bounding box center [1025, 517] width 20 height 23
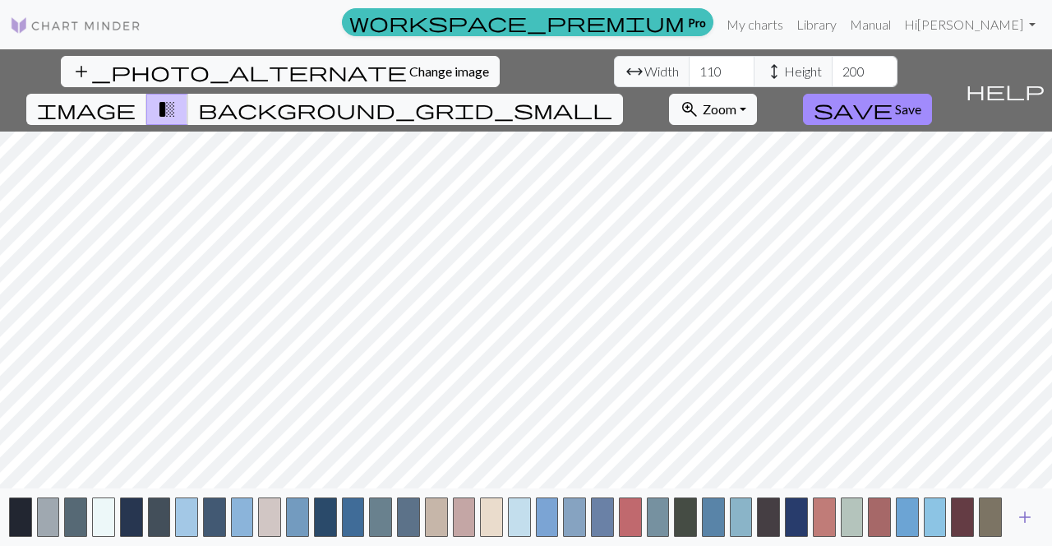
click at [1031, 522] on span "add" at bounding box center [1025, 517] width 20 height 23
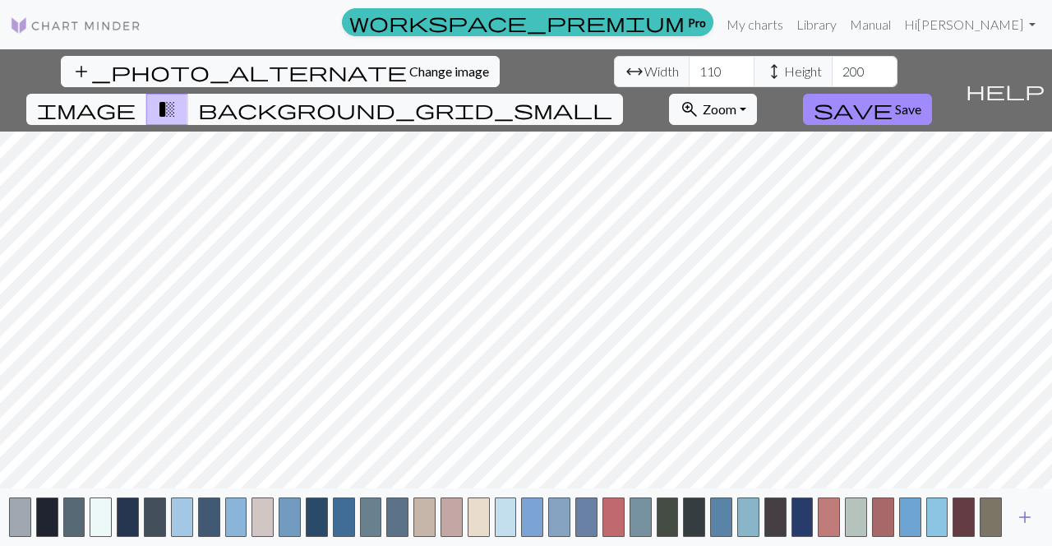
click at [1027, 518] on span "add" at bounding box center [1025, 517] width 20 height 23
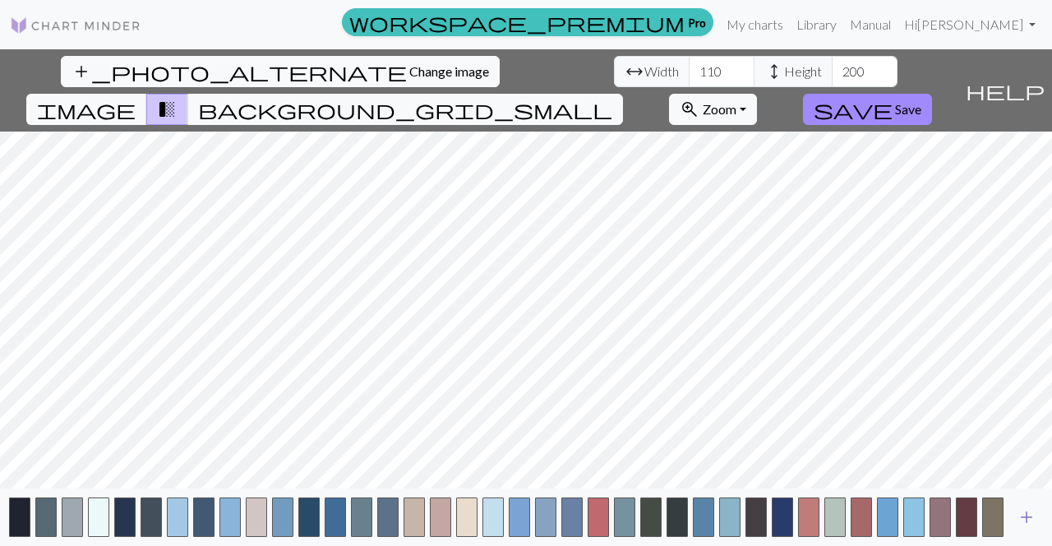
click at [1027, 518] on span "add" at bounding box center [1027, 517] width 20 height 23
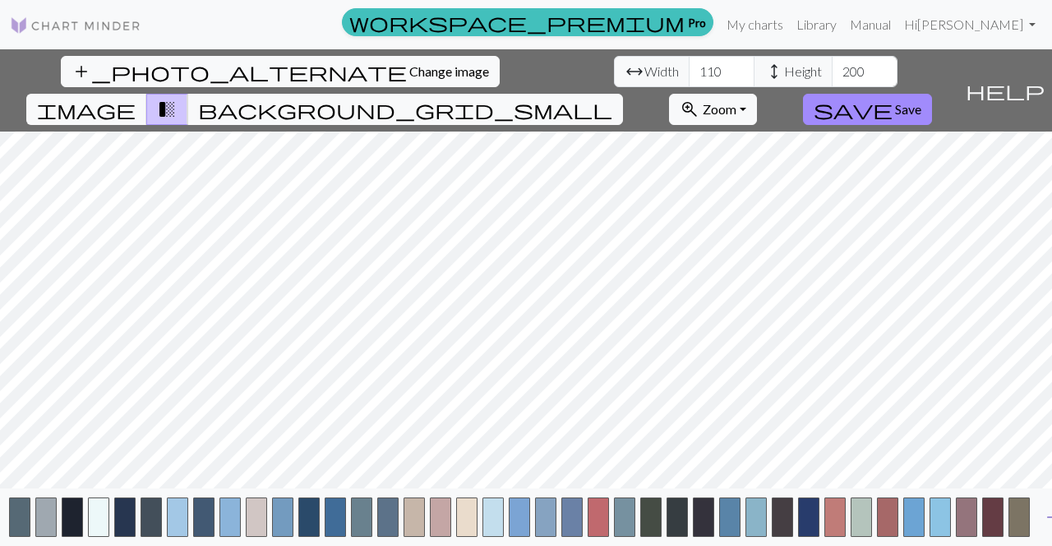
click at [1027, 518] on button "button" at bounding box center [1019, 516] width 21 height 39
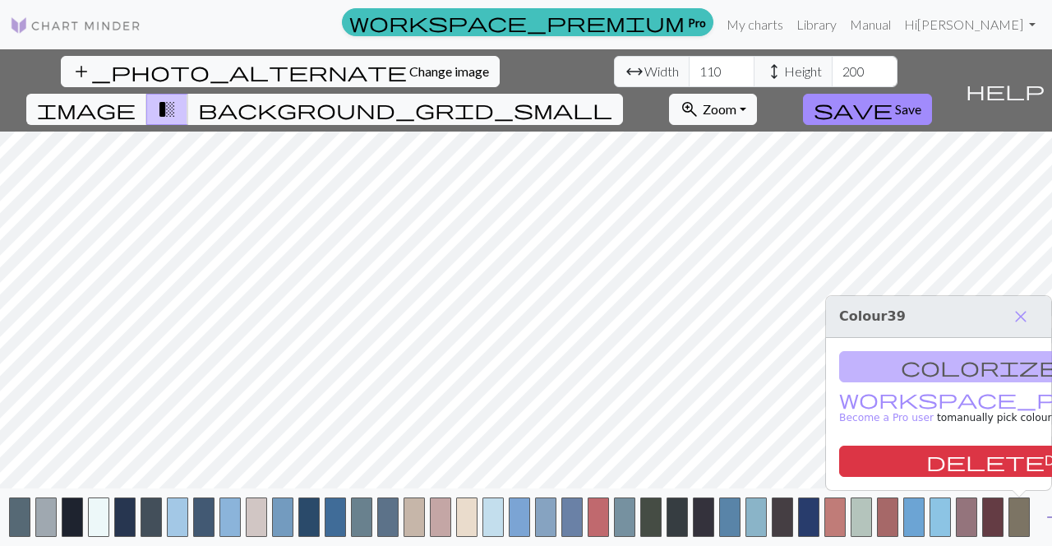
click at [1051, 520] on span "add" at bounding box center [1053, 517] width 20 height 23
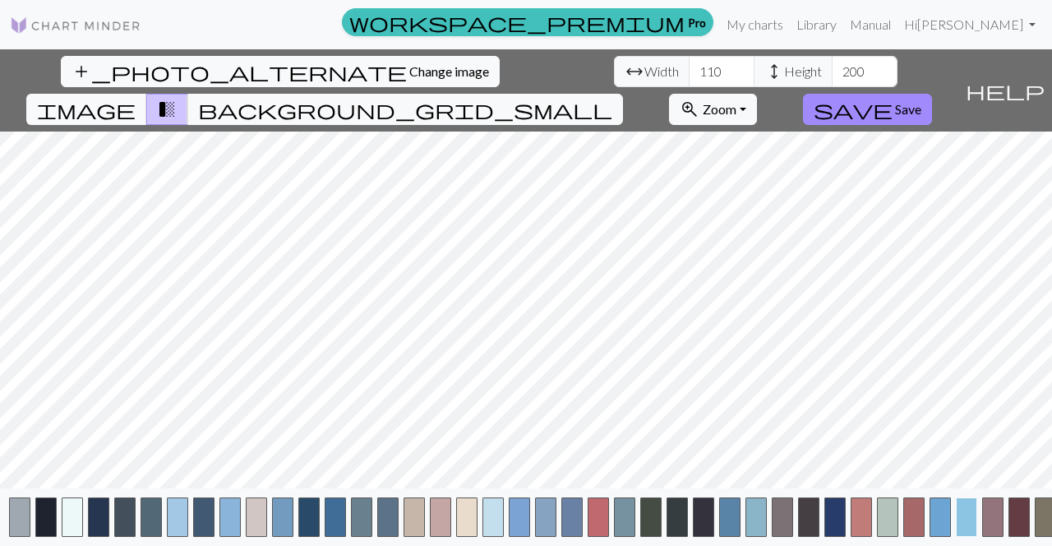
scroll to position [0, 48]
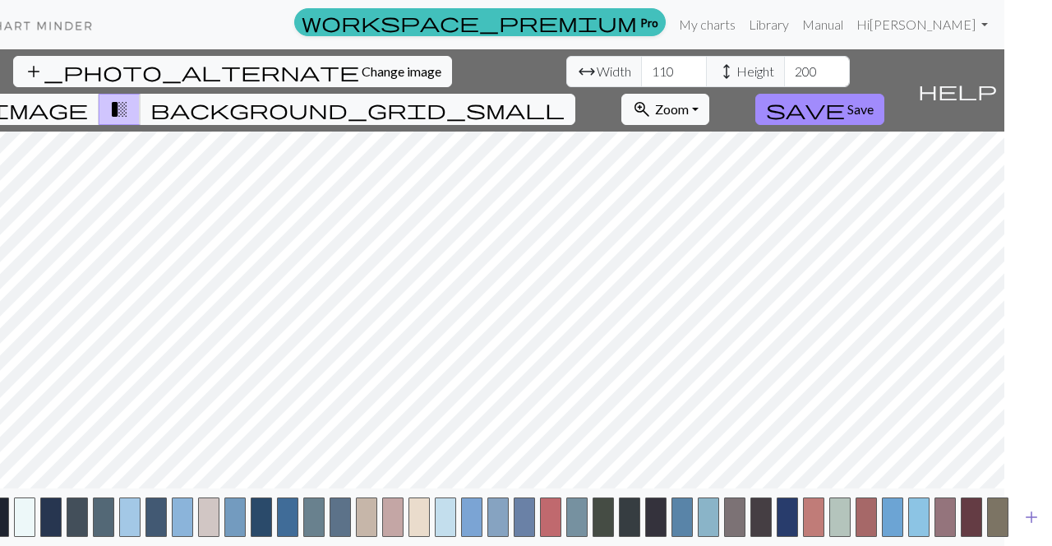
click at [1035, 514] on span "add" at bounding box center [1032, 517] width 20 height 23
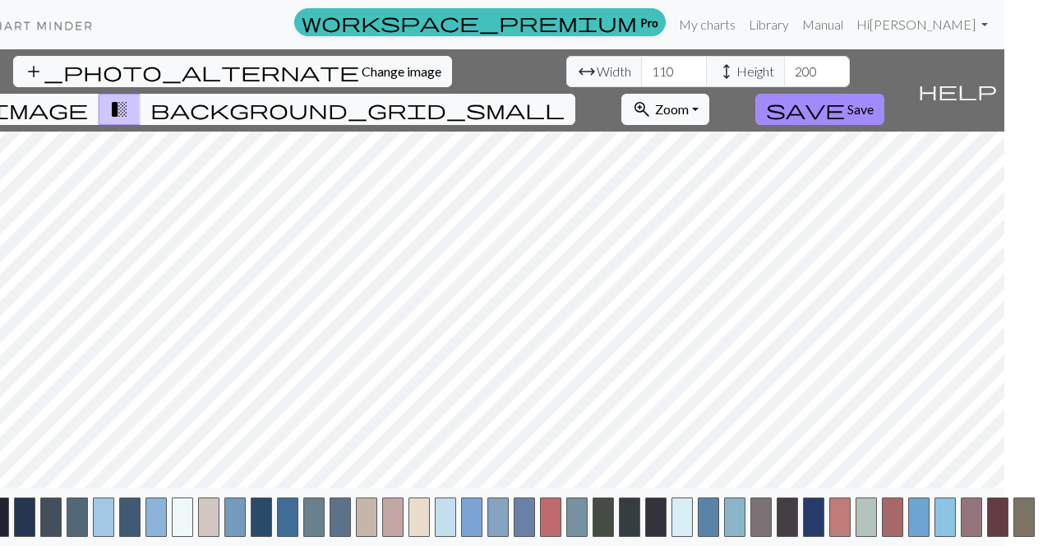
click at [1005, 514] on html "This website uses cookies to ensure you get the best experience on our website.…" at bounding box center [478, 273] width 1052 height 546
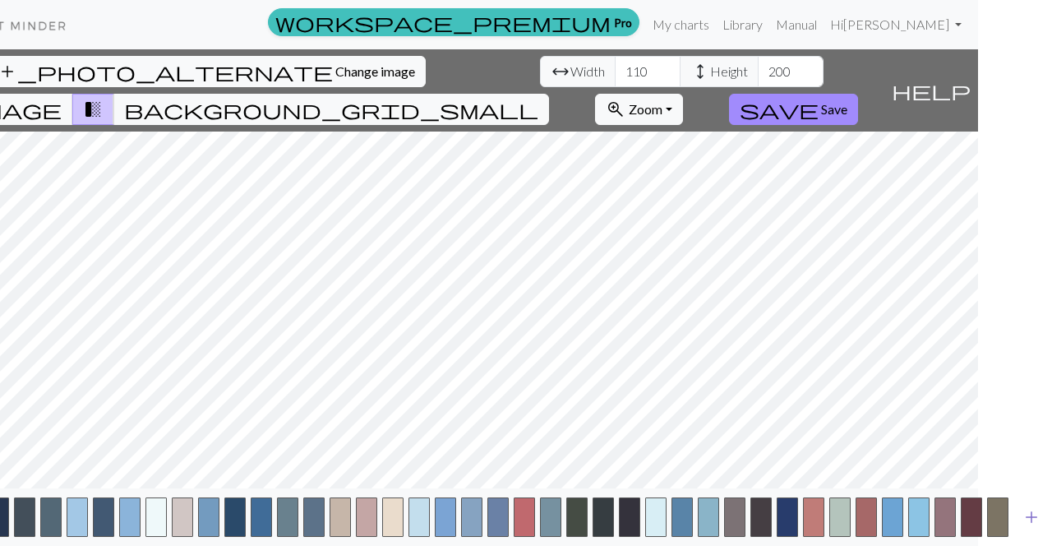
click at [1036, 514] on span "add" at bounding box center [1032, 517] width 20 height 23
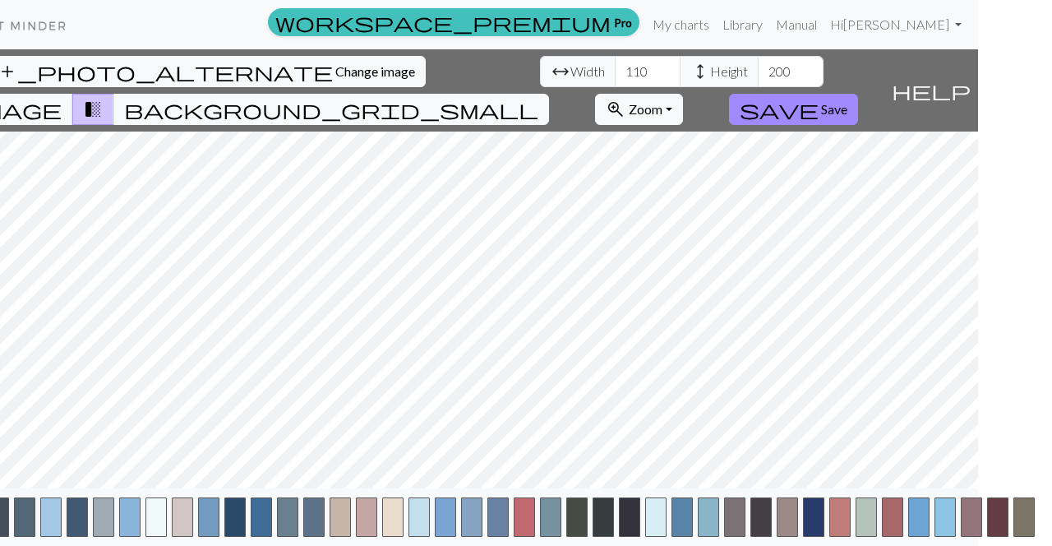
scroll to position [0, 100]
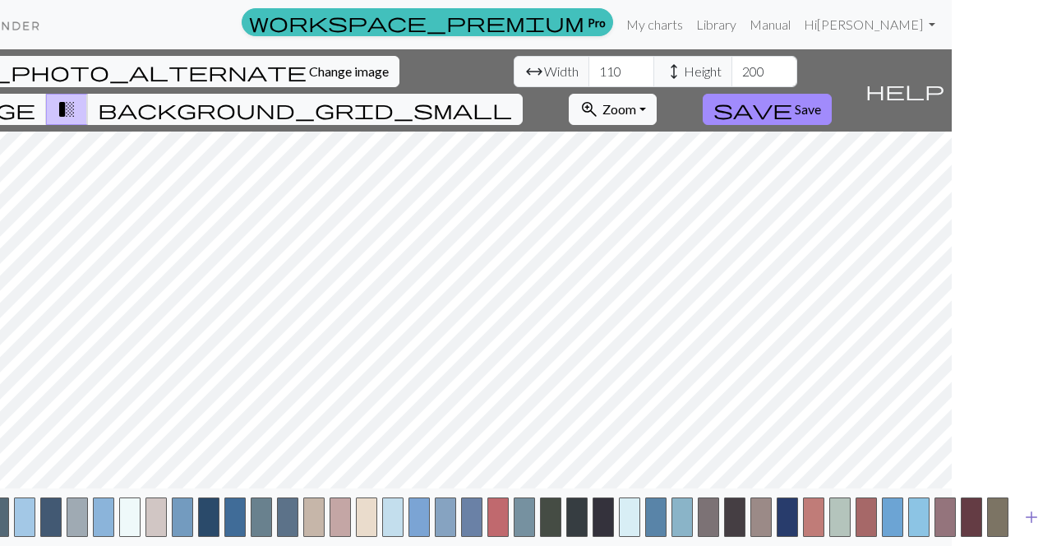
click at [1036, 514] on span "add" at bounding box center [1032, 517] width 20 height 23
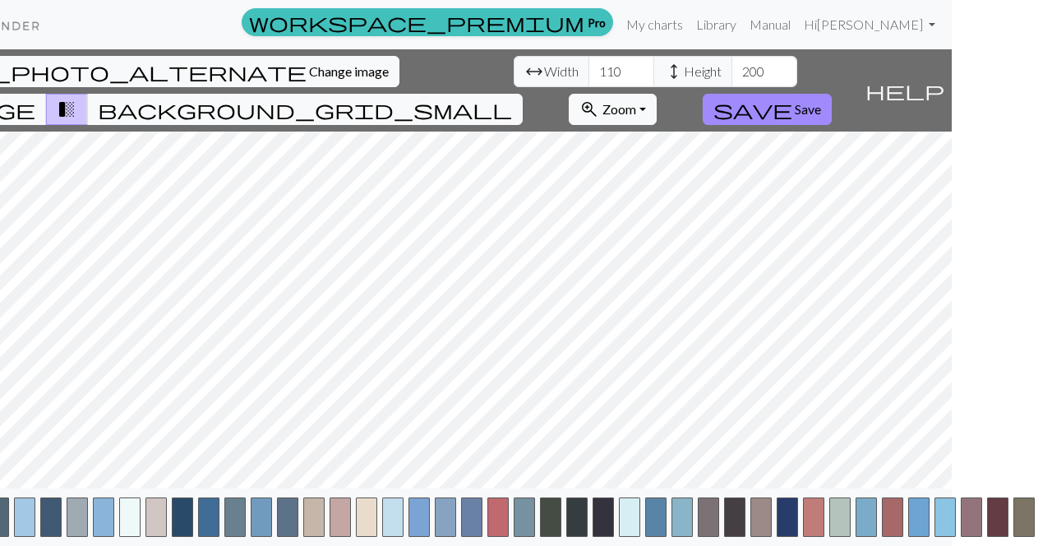
scroll to position [0, 127]
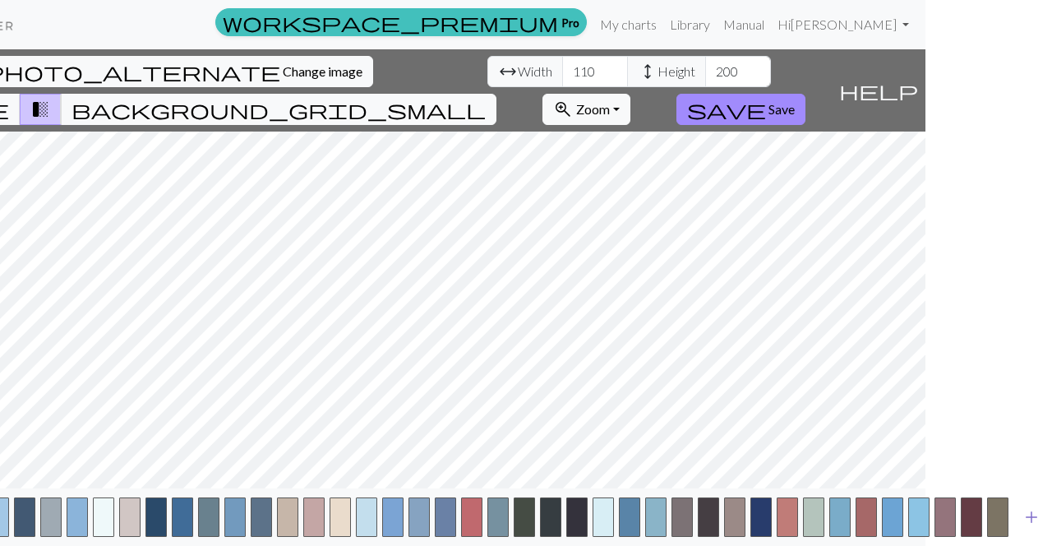
click at [1036, 514] on span "add" at bounding box center [1032, 517] width 20 height 23
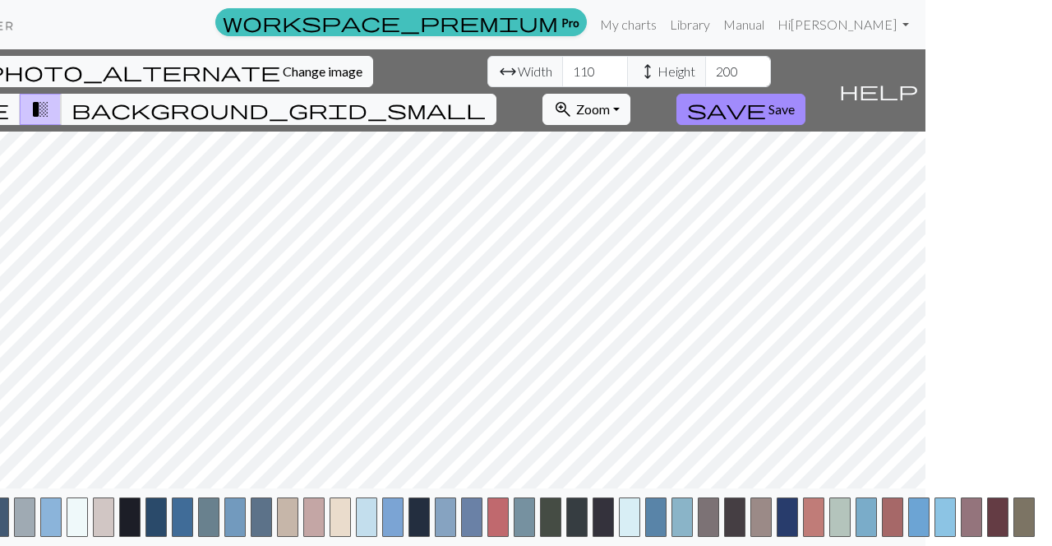
click at [926, 536] on html "This website uses cookies to ensure you get the best experience on our website.…" at bounding box center [399, 273] width 1052 height 546
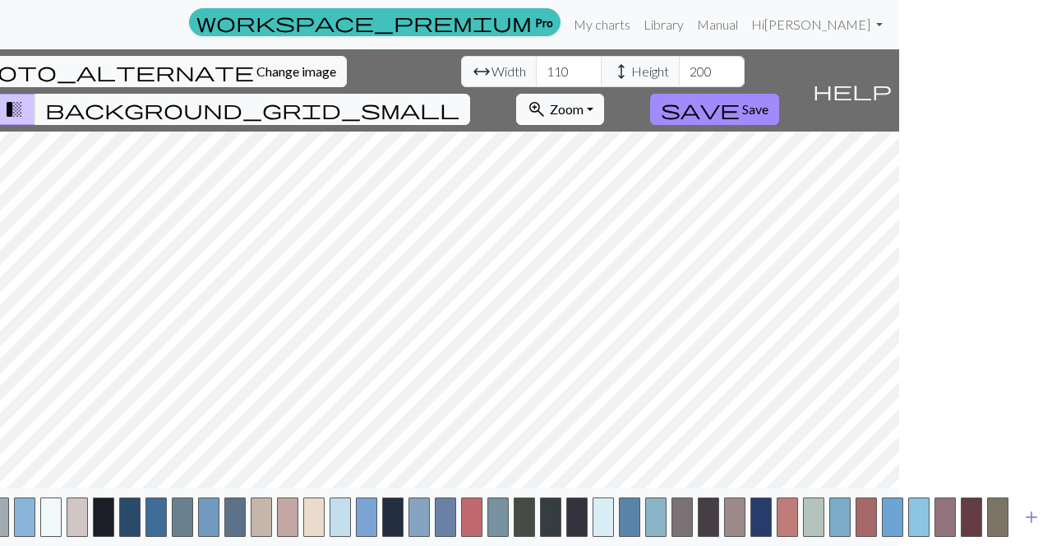
click at [1029, 518] on span "add" at bounding box center [1032, 517] width 20 height 23
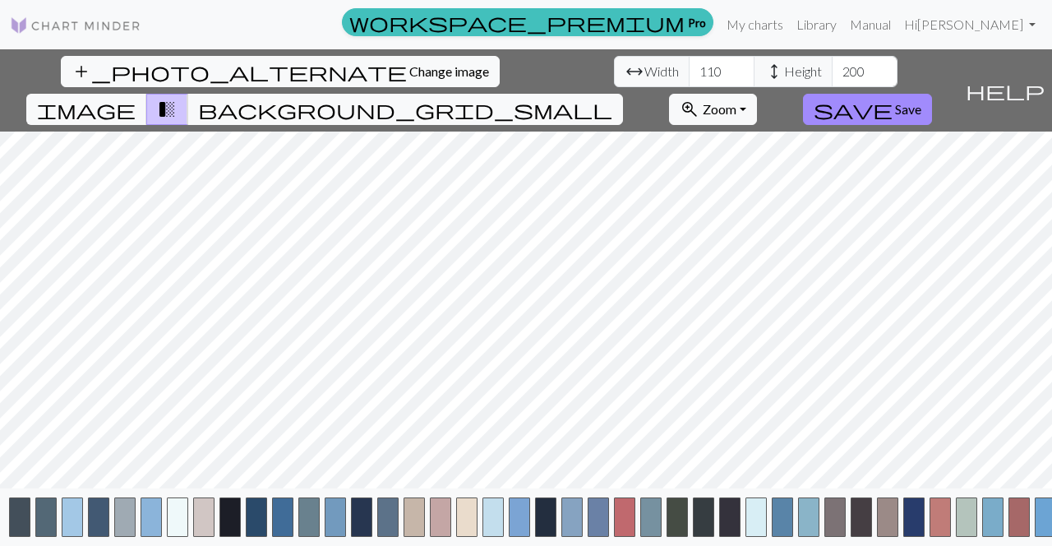
scroll to position [0, 179]
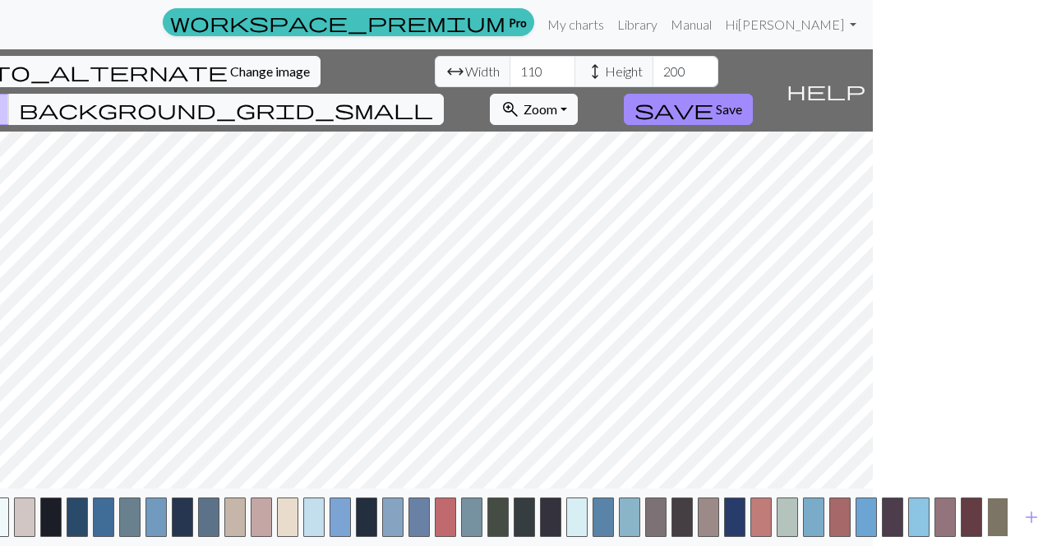
click at [1000, 510] on button "button" at bounding box center [997, 516] width 21 height 39
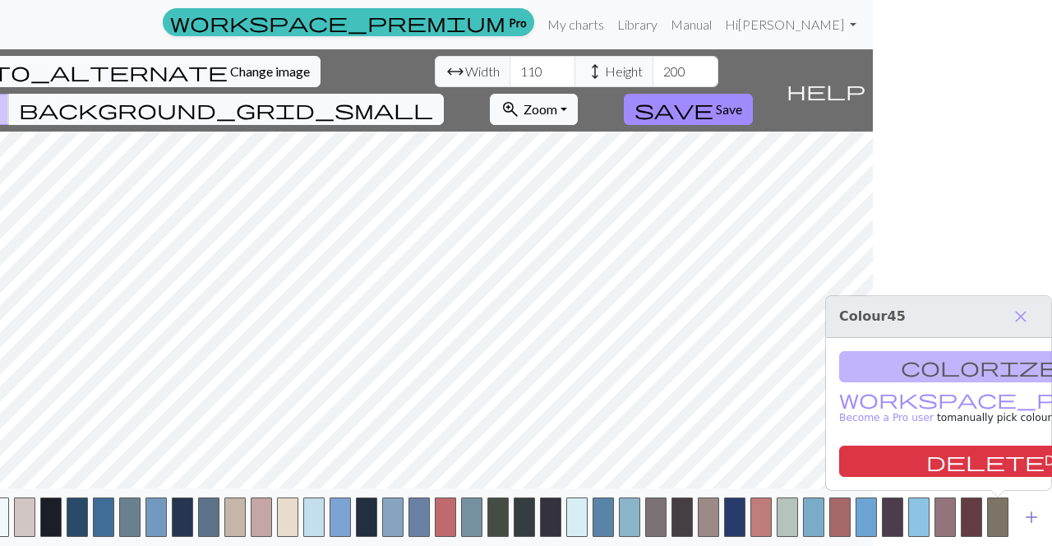
click at [1045, 514] on button "add" at bounding box center [1031, 516] width 41 height 31
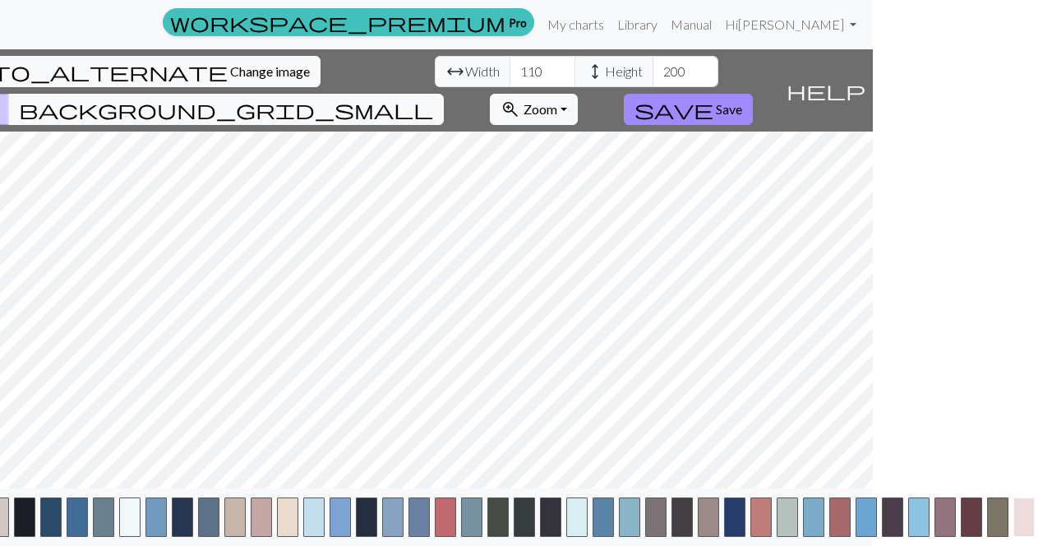
click at [1032, 515] on button "button" at bounding box center [1024, 516] width 21 height 39
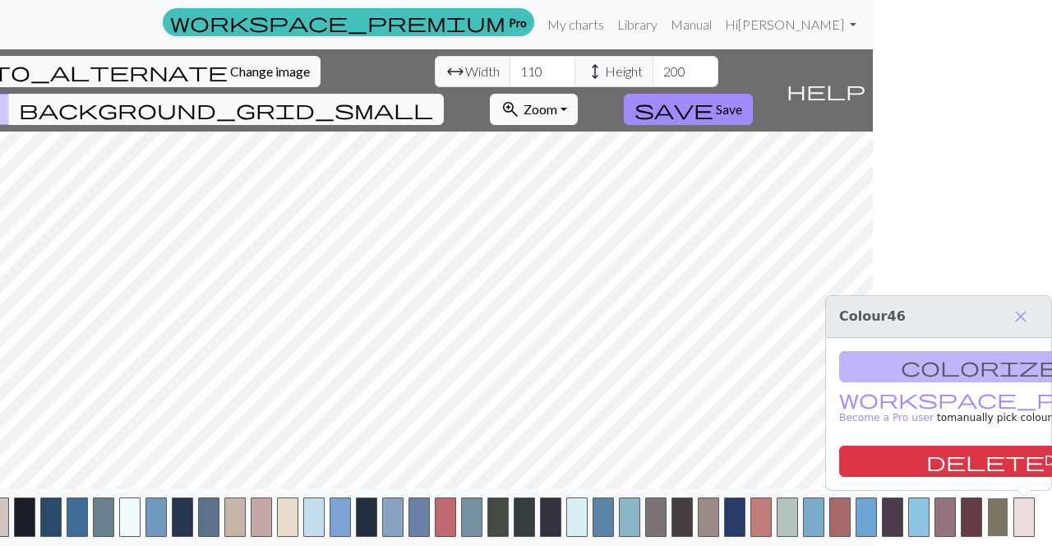
scroll to position [0, 206]
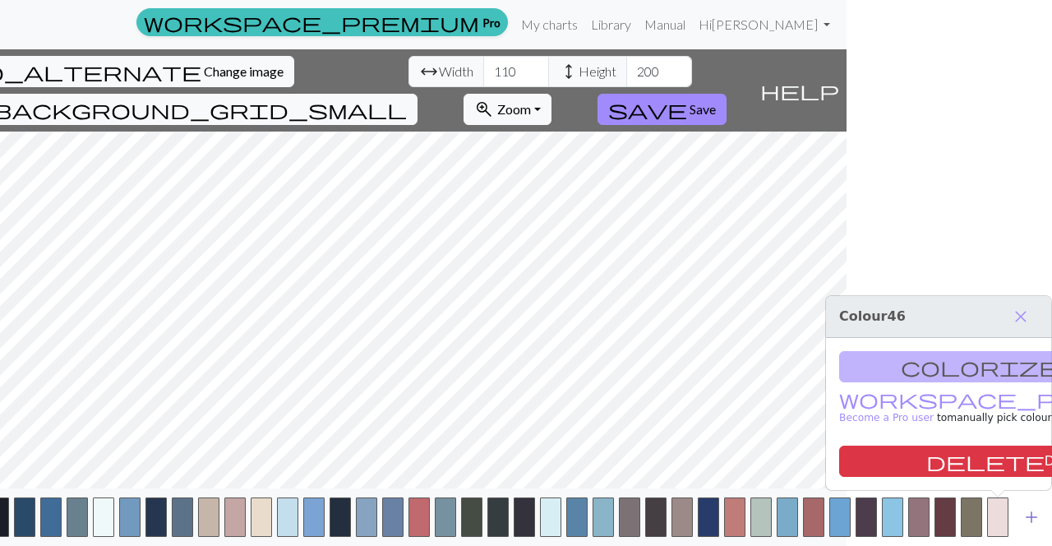
click at [1045, 518] on button "add" at bounding box center [1031, 516] width 41 height 31
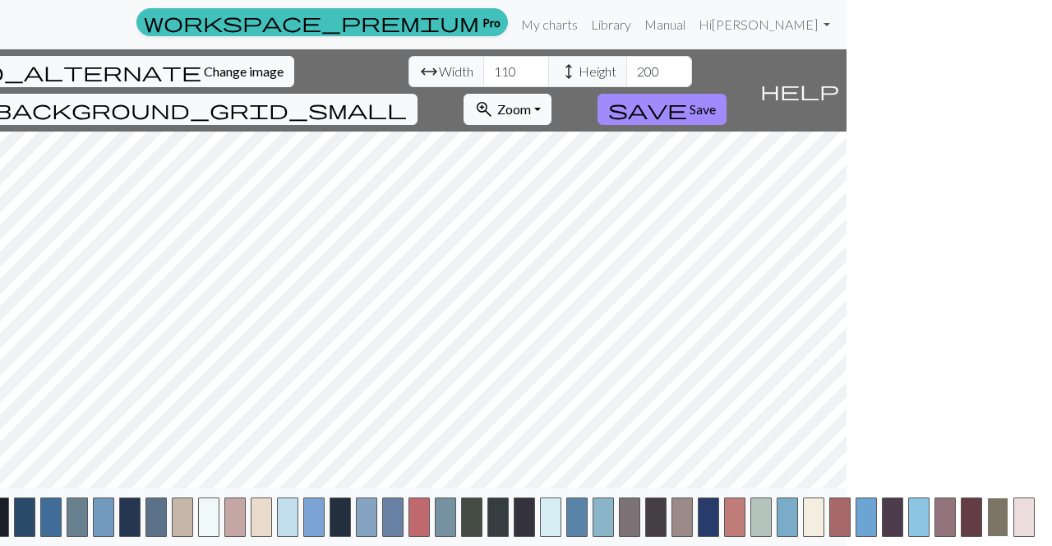
scroll to position [0, 232]
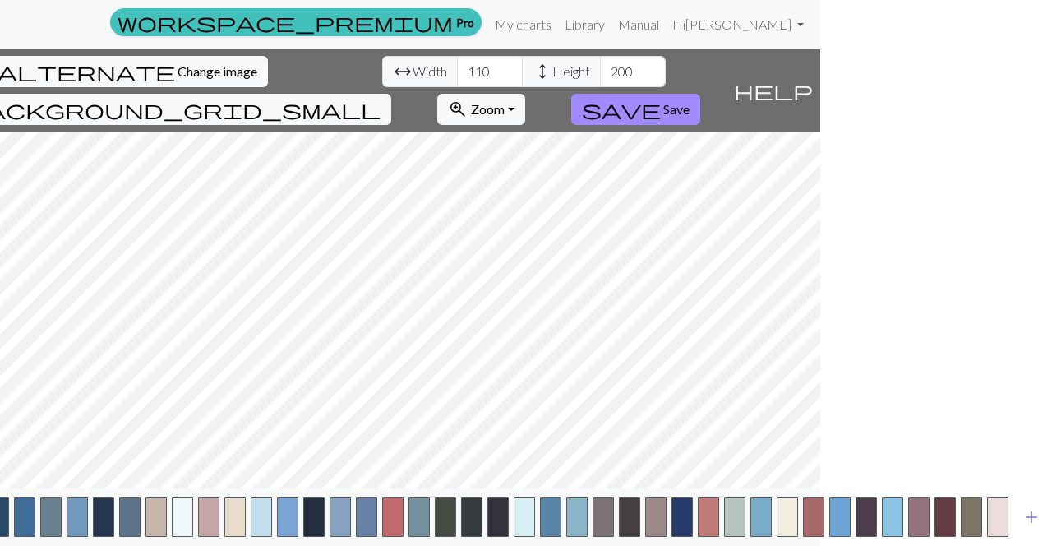
click at [1030, 515] on span "add" at bounding box center [1032, 517] width 20 height 23
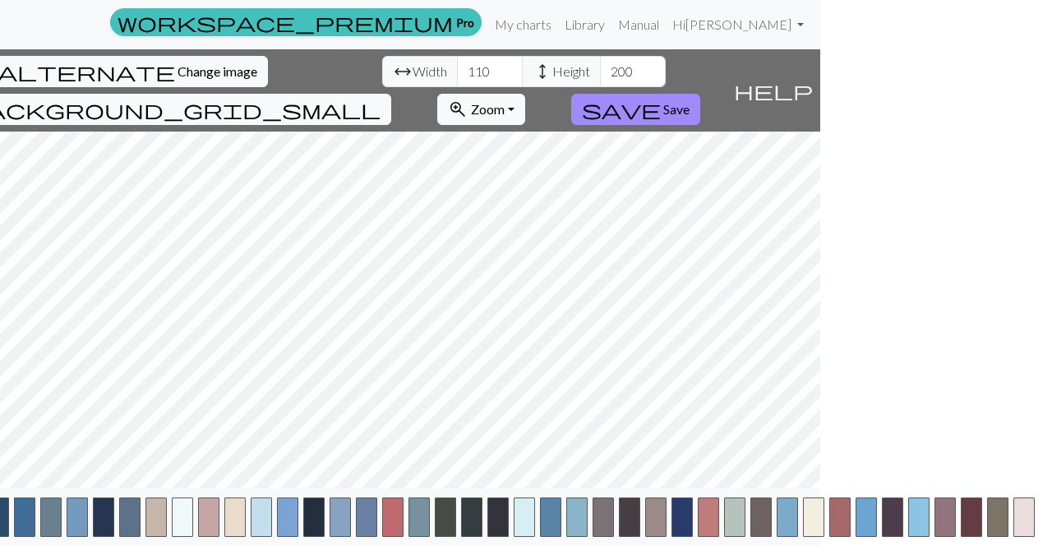
scroll to position [0, 258]
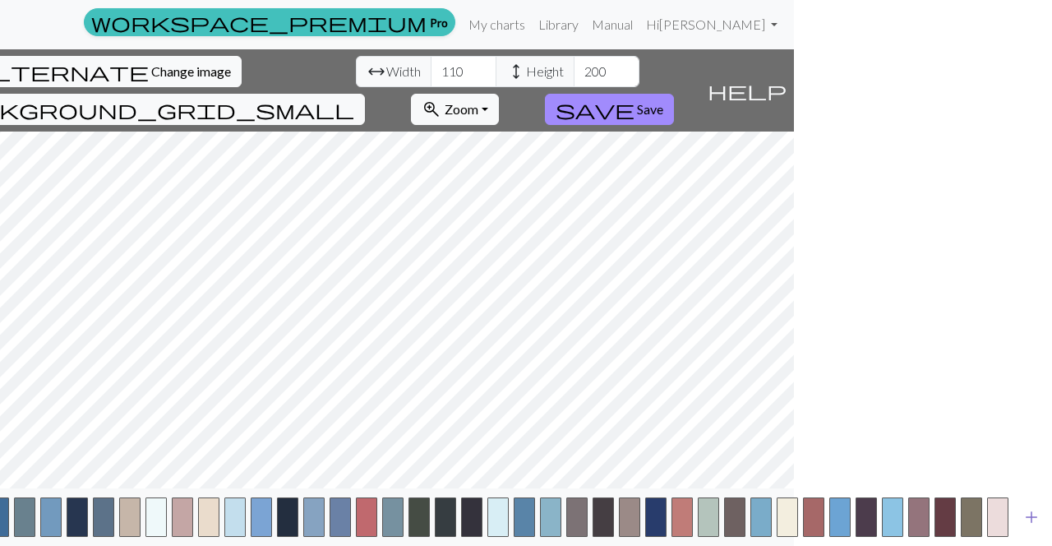
click at [1030, 515] on span "add" at bounding box center [1032, 517] width 20 height 23
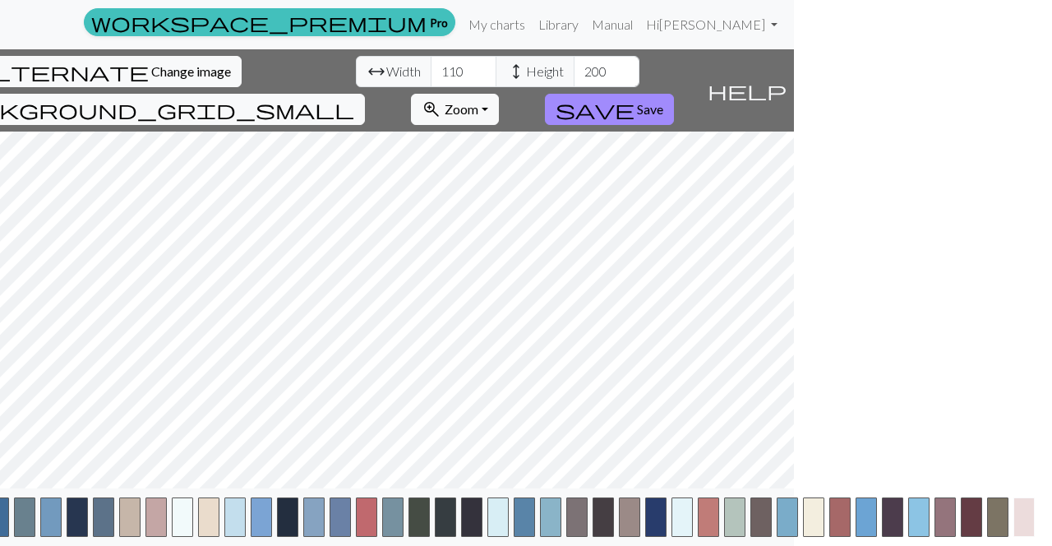
click at [1020, 515] on button "button" at bounding box center [1024, 516] width 21 height 39
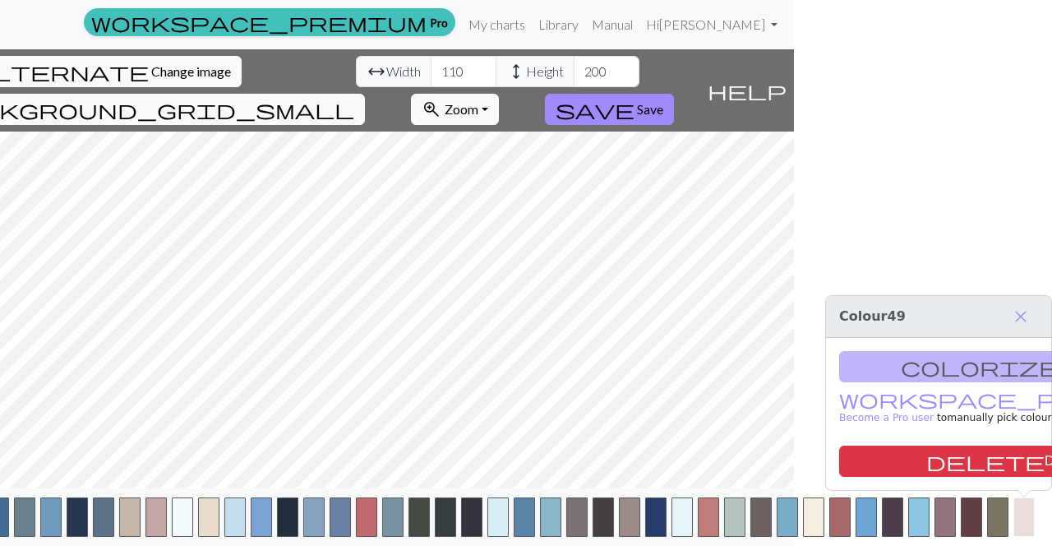
click at [1020, 515] on button "button" at bounding box center [1024, 516] width 21 height 39
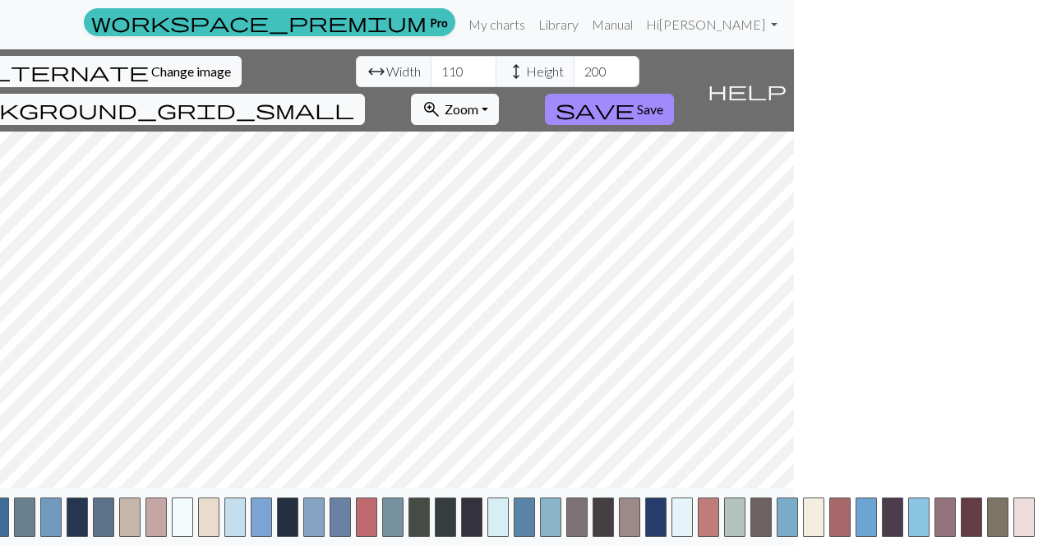
scroll to position [0, 284]
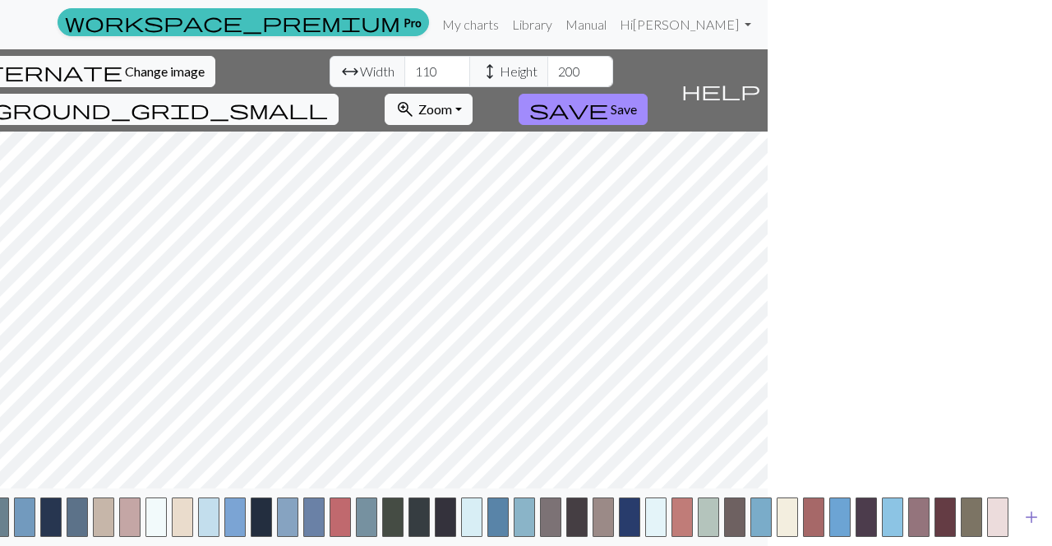
click at [1040, 520] on span "add" at bounding box center [1032, 517] width 20 height 23
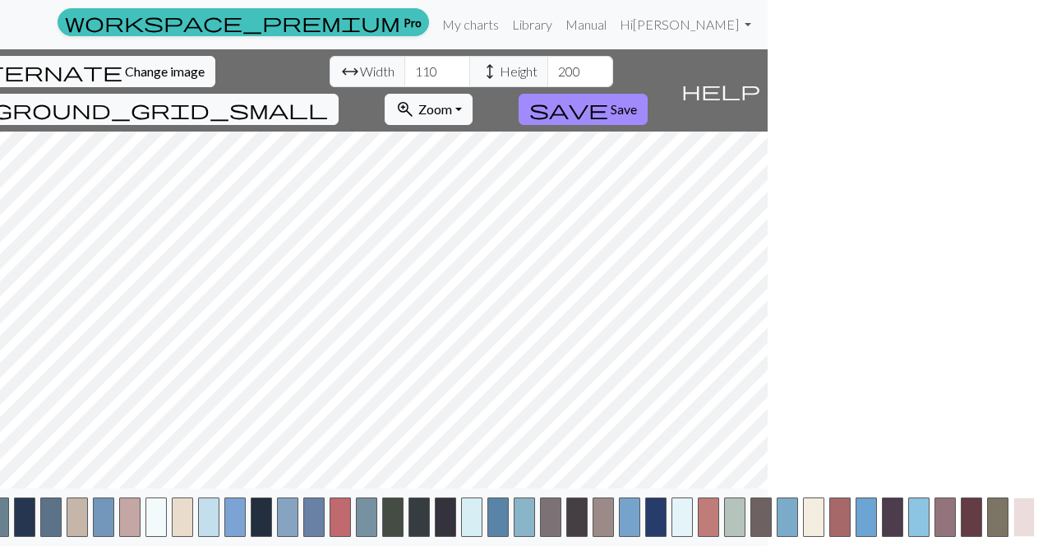
click at [1018, 510] on button "button" at bounding box center [1024, 516] width 21 height 39
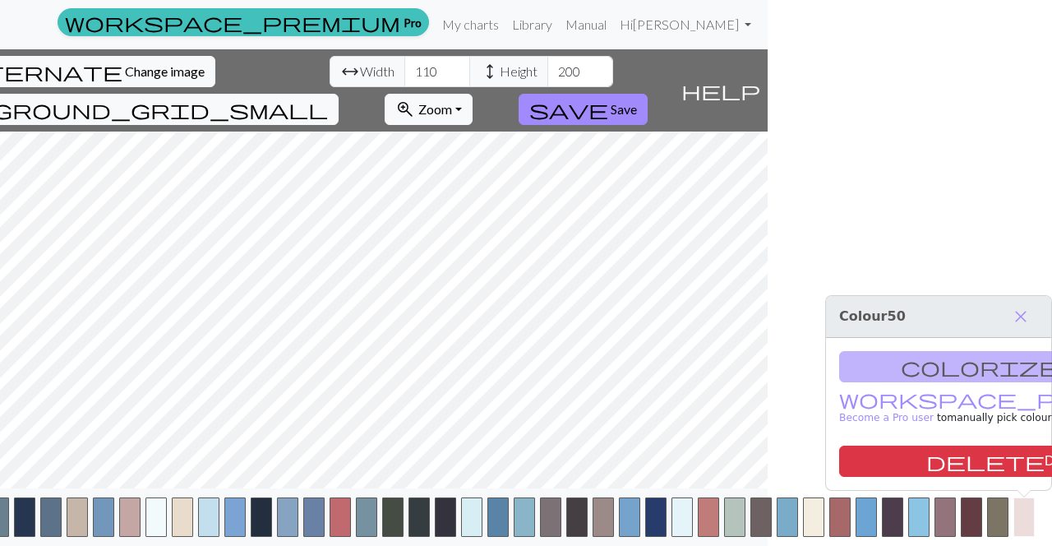
click at [1018, 510] on button "button" at bounding box center [1024, 516] width 21 height 39
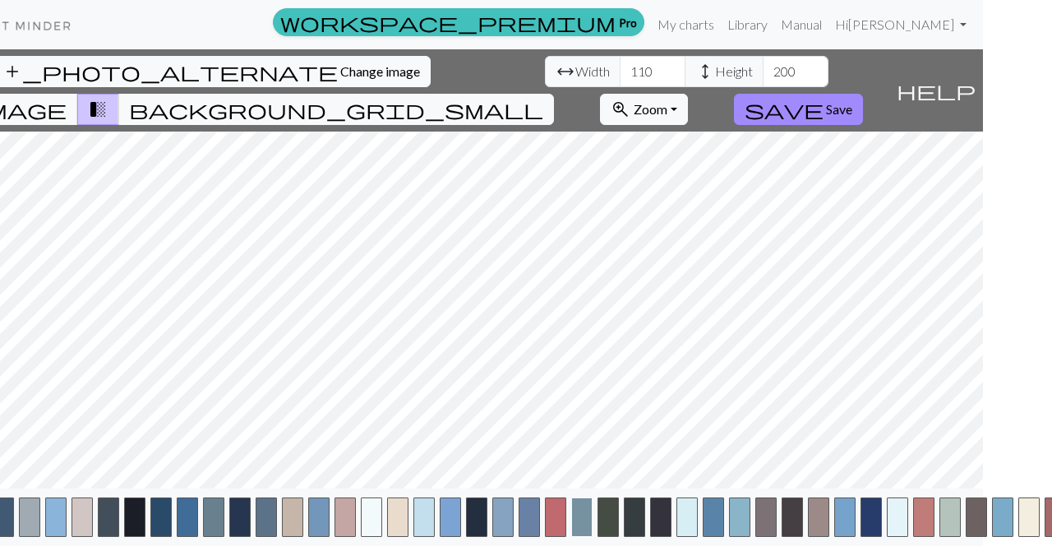
scroll to position [0, 0]
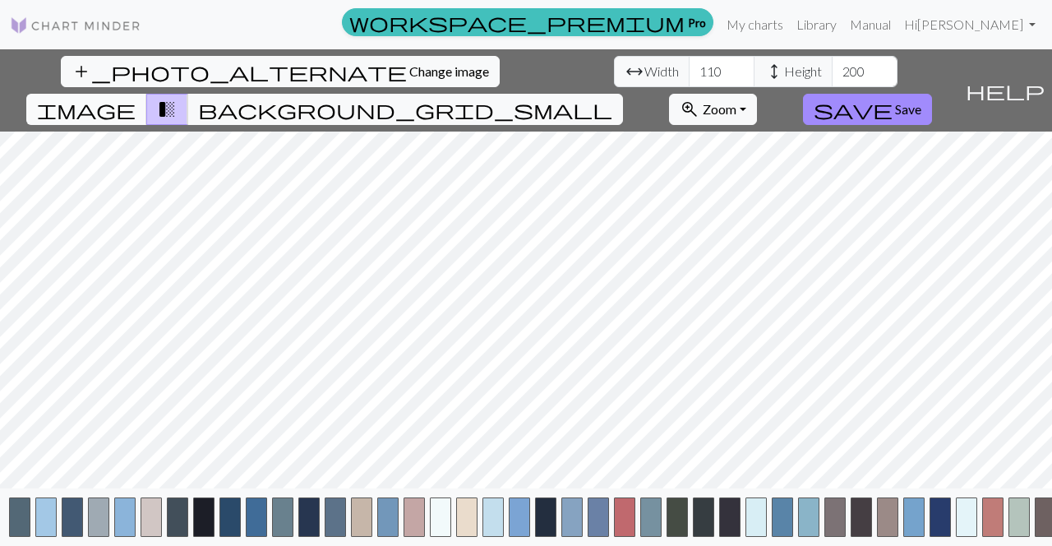
click at [136, 98] on span "image" at bounding box center [86, 109] width 99 height 23
click at [177, 98] on span "transition_fade" at bounding box center [167, 109] width 20 height 23
click at [612, 98] on span "background_grid_small" at bounding box center [405, 109] width 414 height 23
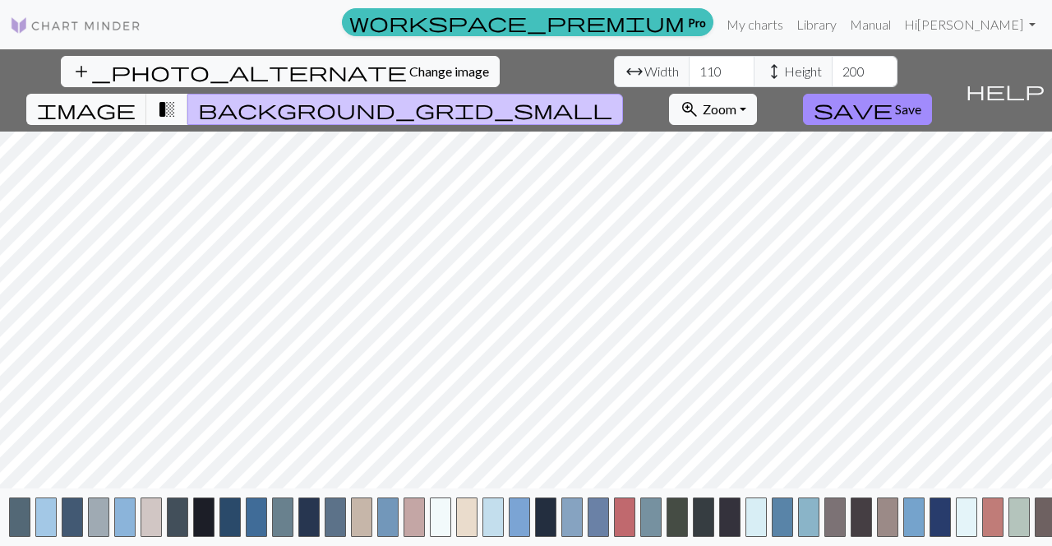
click at [177, 98] on span "transition_fade" at bounding box center [167, 109] width 20 height 23
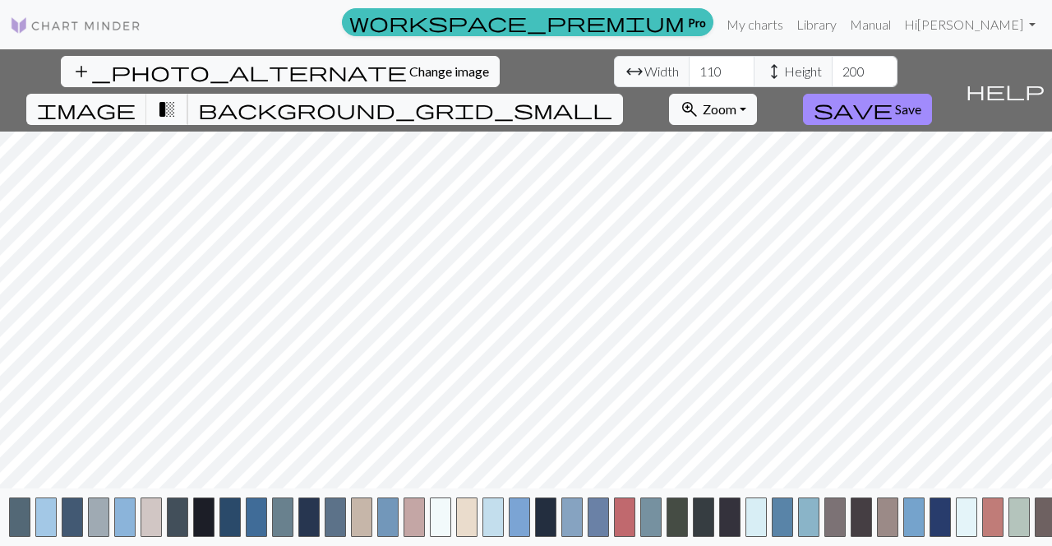
click at [177, 98] on span "transition_fade" at bounding box center [167, 109] width 20 height 23
click at [612, 98] on span "background_grid_small" at bounding box center [405, 109] width 414 height 23
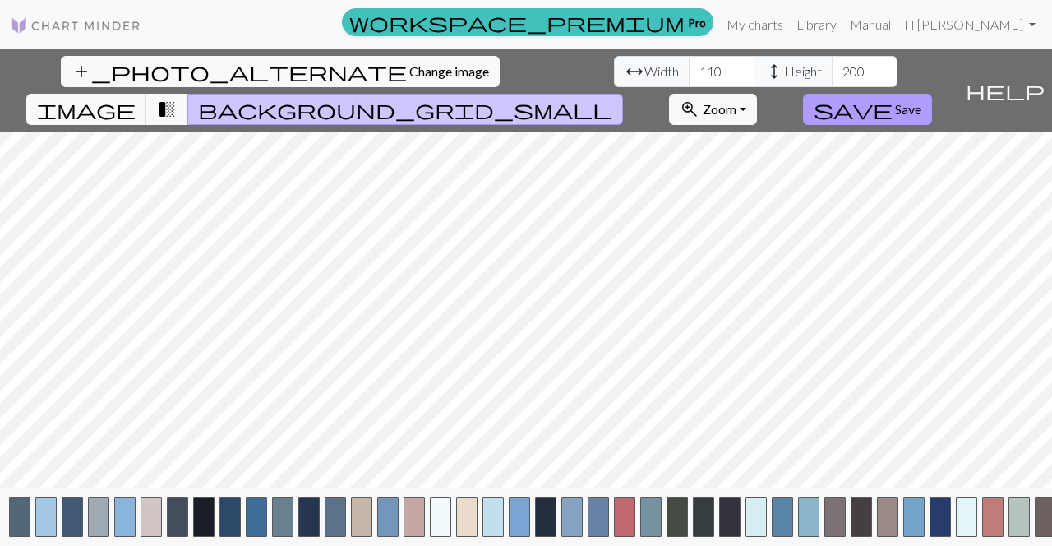
click at [921, 101] on span "Save" at bounding box center [908, 109] width 26 height 16
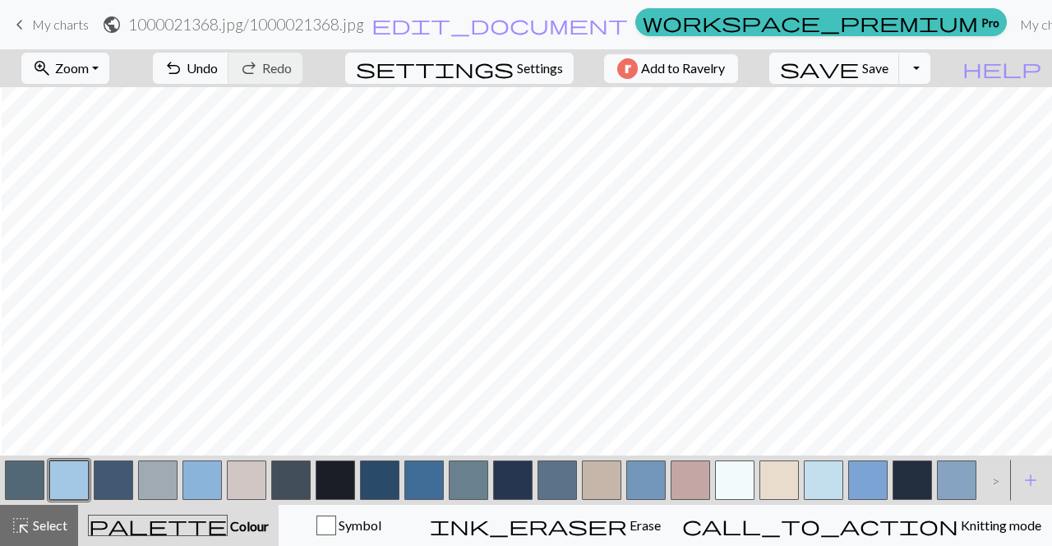
scroll to position [0, 2]
click at [229, 79] on button "undo Undo Undo" at bounding box center [191, 68] width 76 height 31
click at [889, 70] on span "Save" at bounding box center [875, 68] width 26 height 16
click at [931, 72] on button "Toggle Dropdown" at bounding box center [914, 68] width 31 height 31
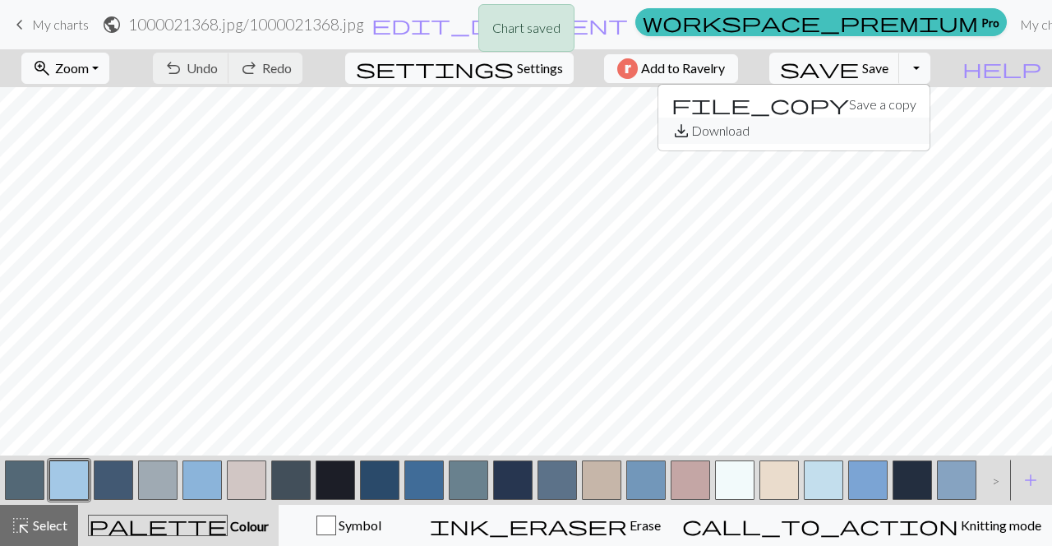
click at [908, 129] on button "save_alt Download" at bounding box center [793, 131] width 271 height 26
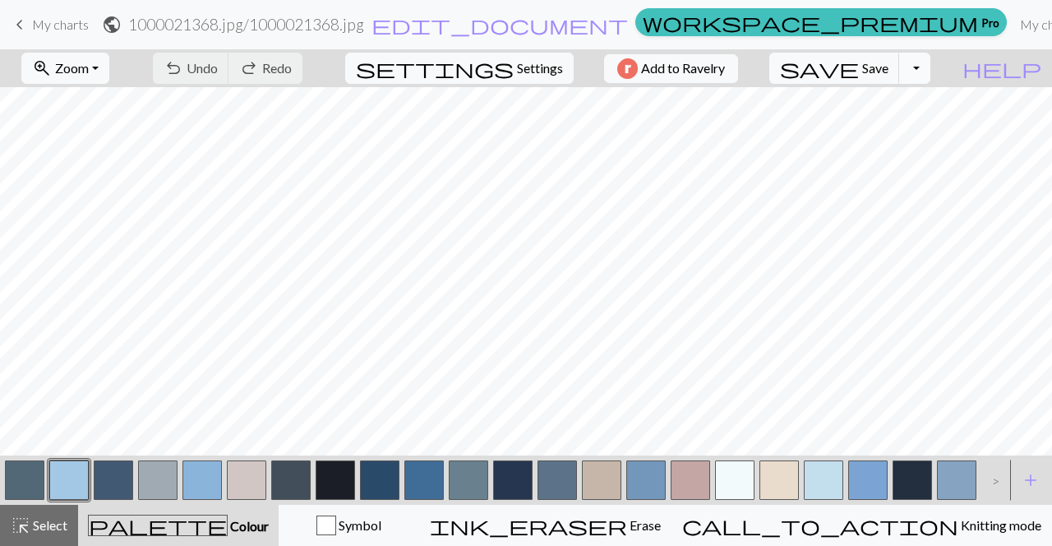
click at [931, 70] on button "Toggle Dropdown" at bounding box center [914, 68] width 31 height 31
click at [900, 135] on button "save_alt Download" at bounding box center [793, 131] width 271 height 26
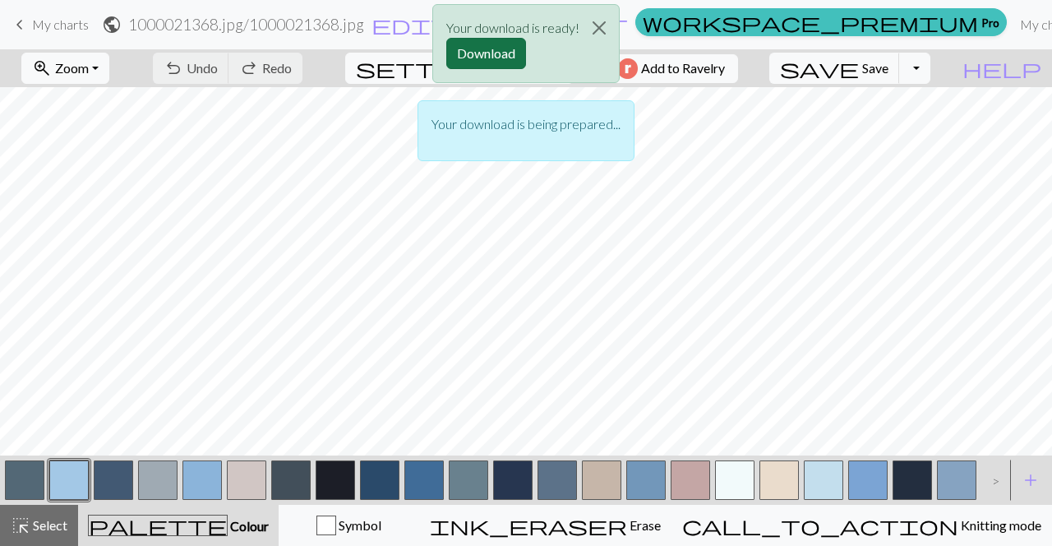
click at [505, 47] on button "Download" at bounding box center [486, 53] width 80 height 31
